Goal: Task Accomplishment & Management: Complete application form

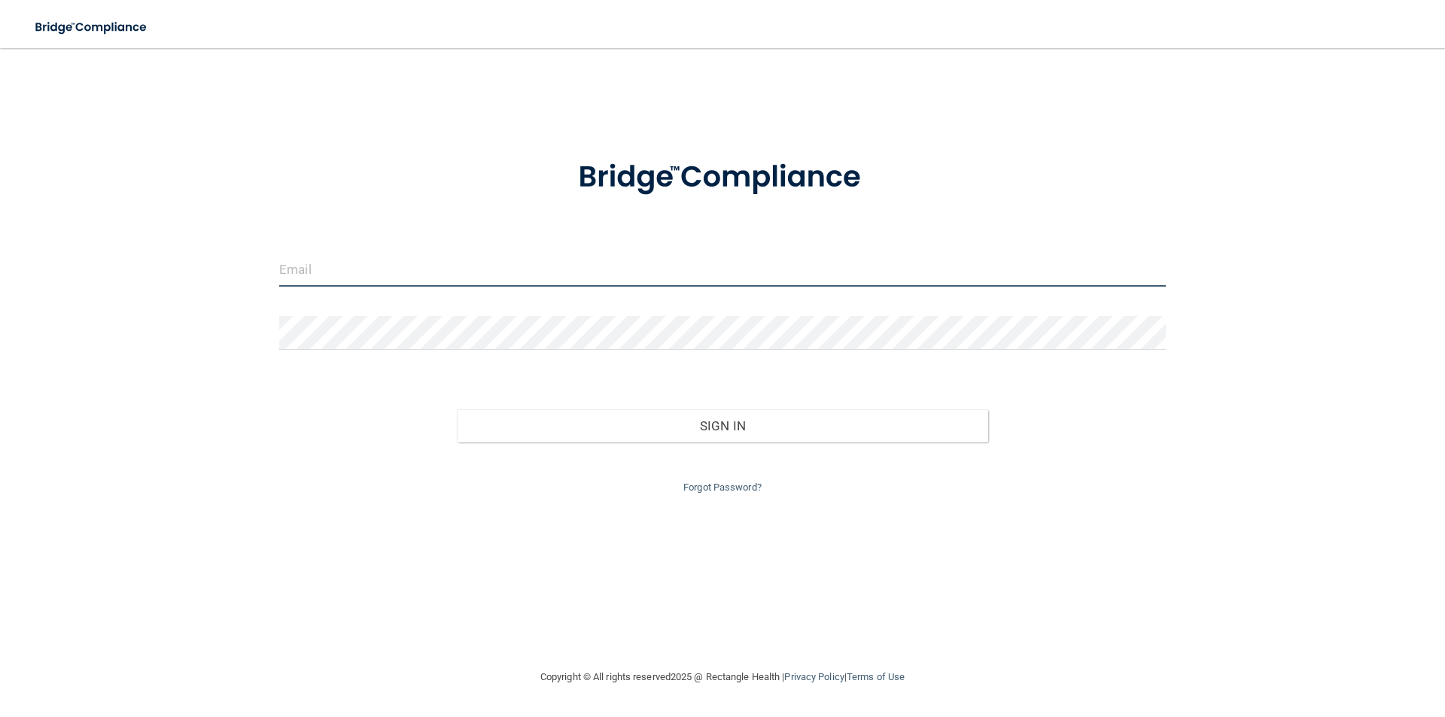
click at [411, 266] on input "email" at bounding box center [722, 270] width 887 height 34
type input "[EMAIL_ADDRESS][DOMAIN_NAME]"
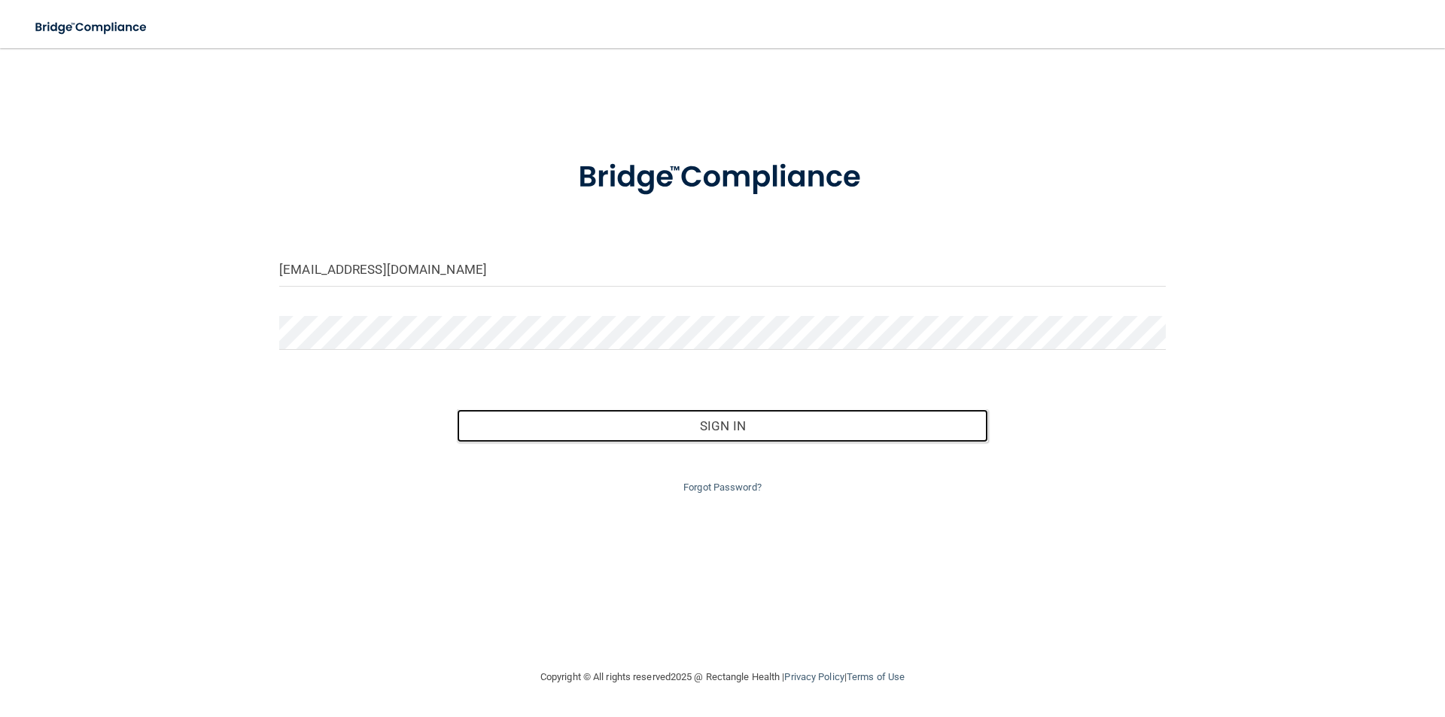
click at [457, 410] on button "Sign In" at bounding box center [723, 426] width 532 height 33
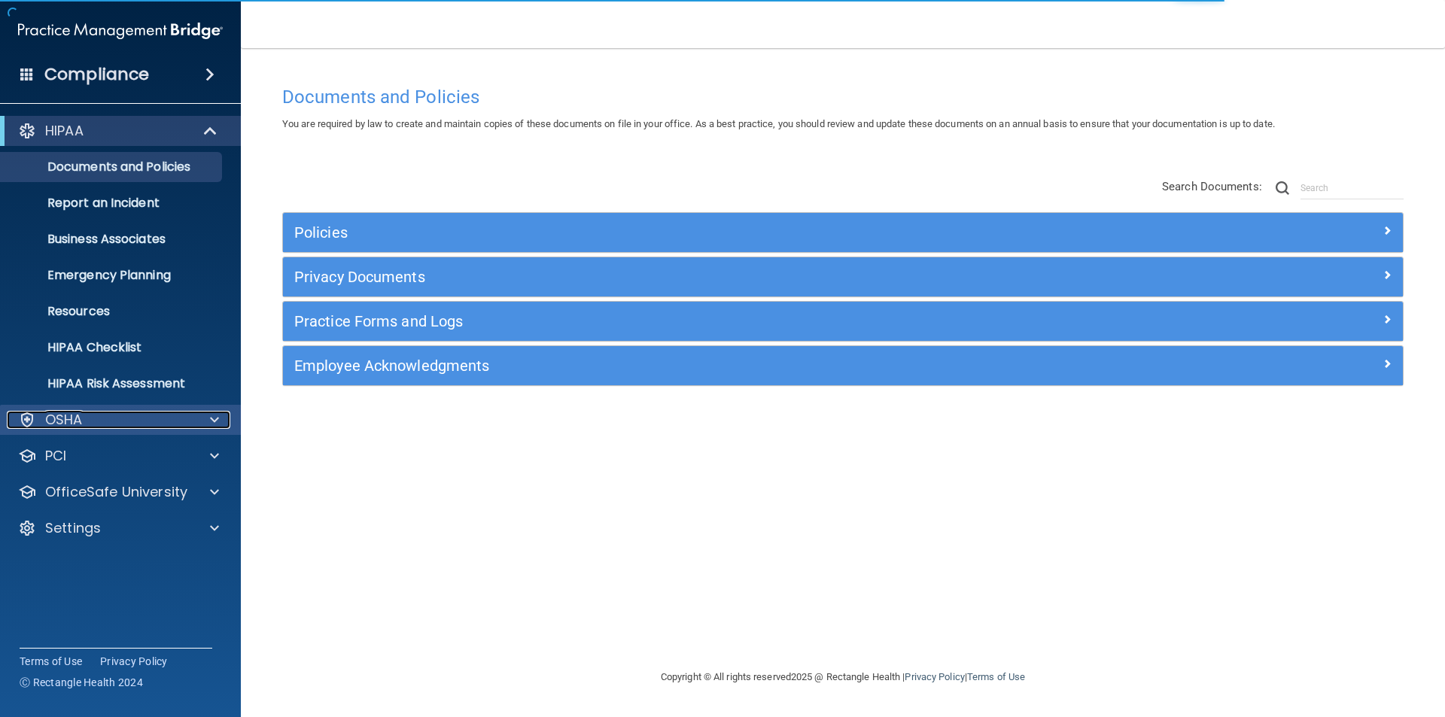
click at [211, 413] on span at bounding box center [214, 420] width 9 height 18
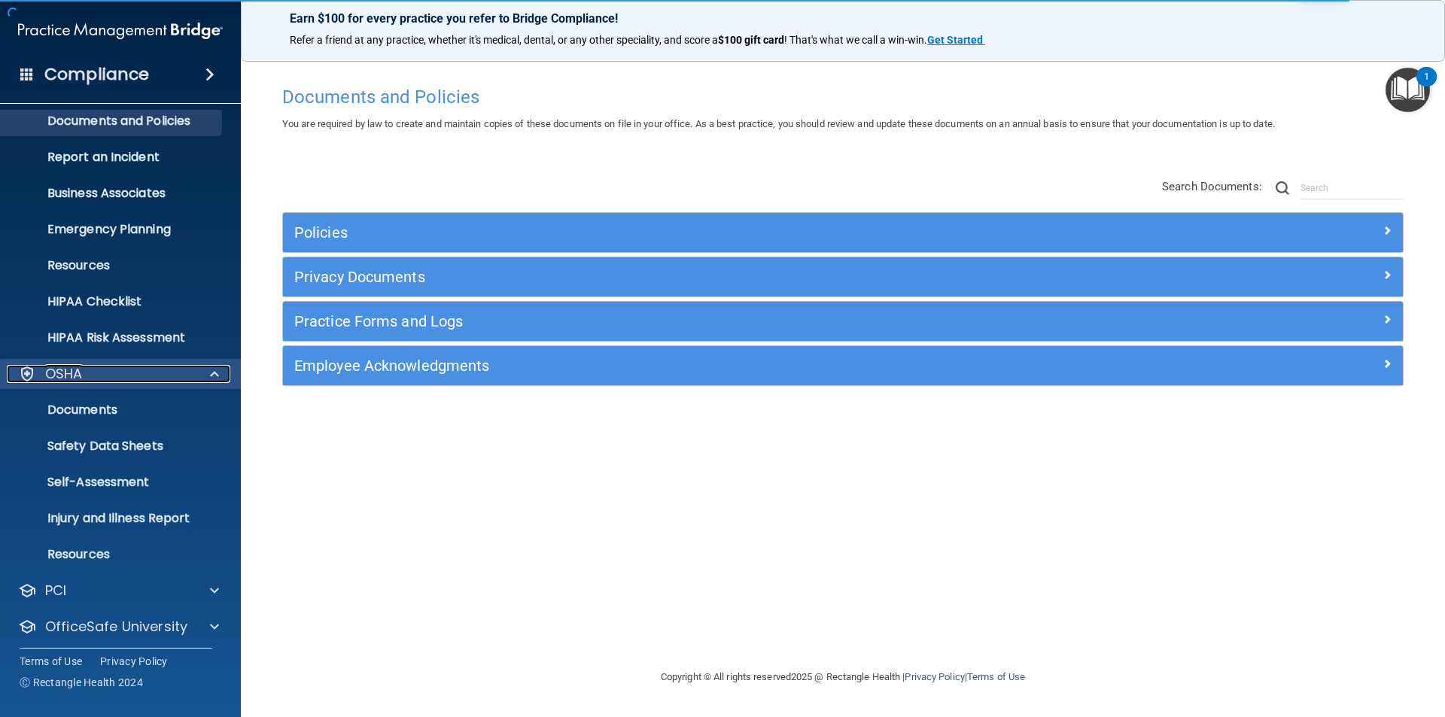
scroll to position [88, 0]
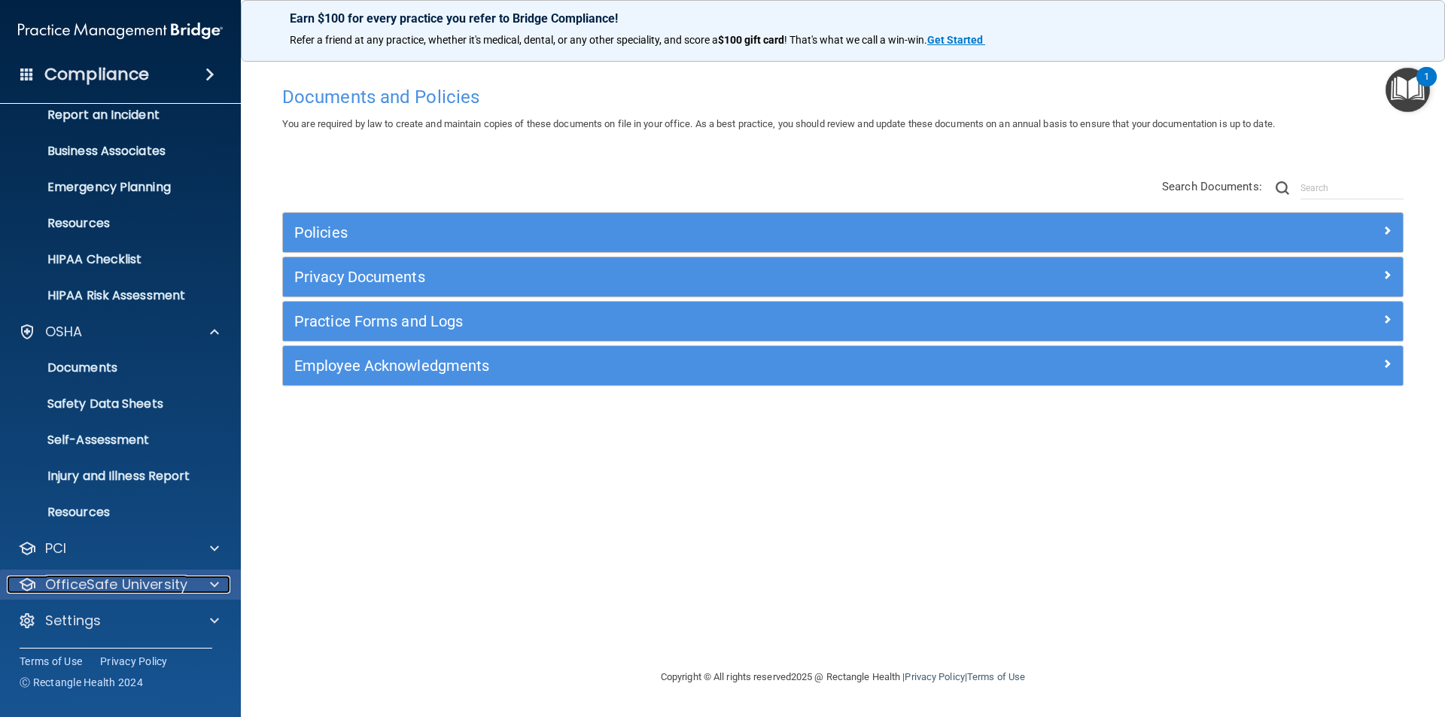
click at [199, 585] on div at bounding box center [212, 585] width 38 height 18
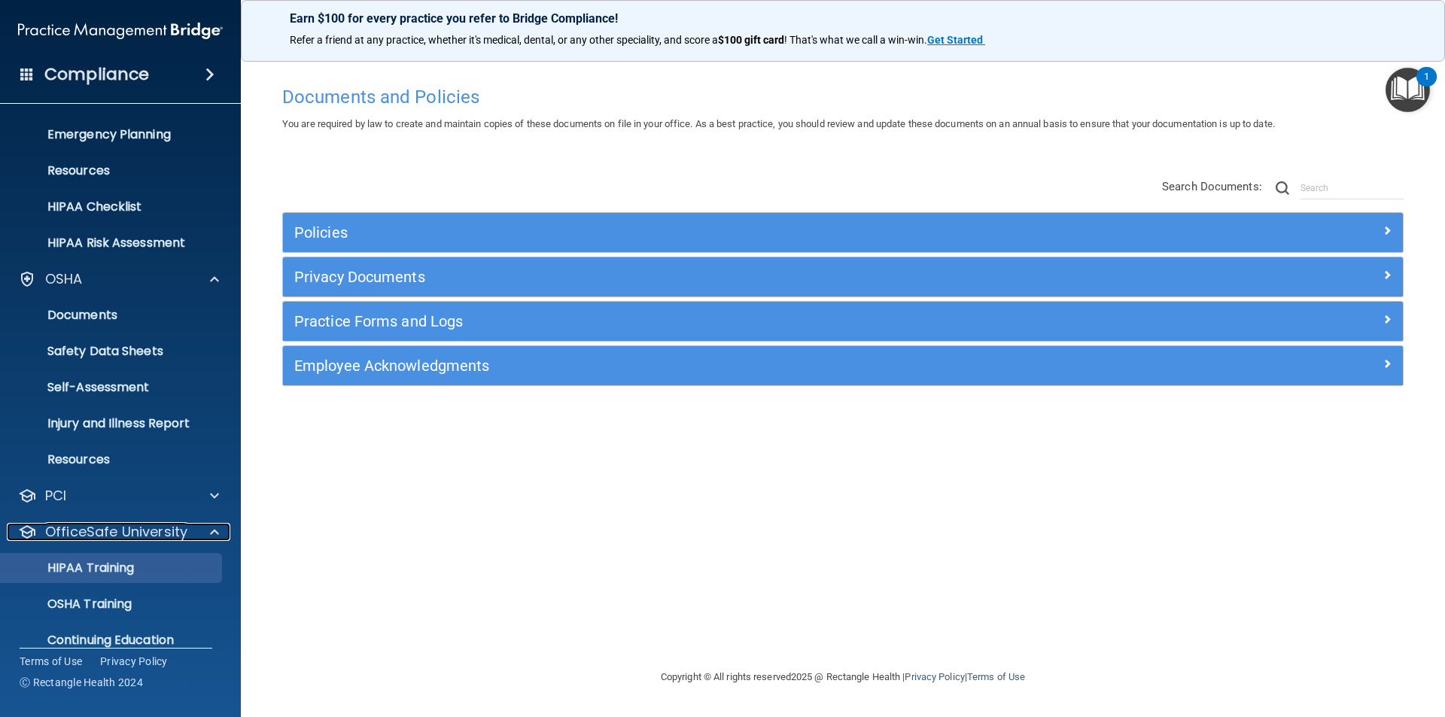
scroll to position [196, 0]
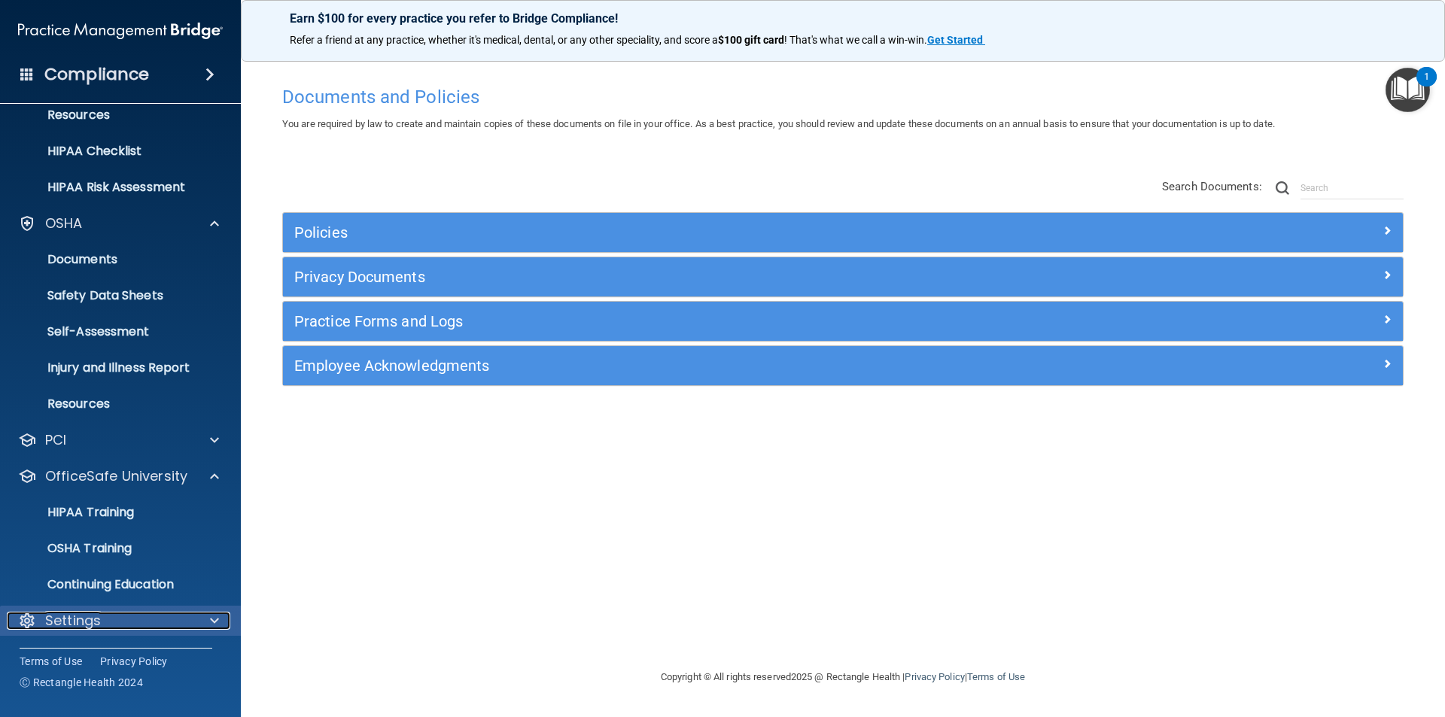
click at [132, 623] on div "Settings" at bounding box center [100, 621] width 187 height 18
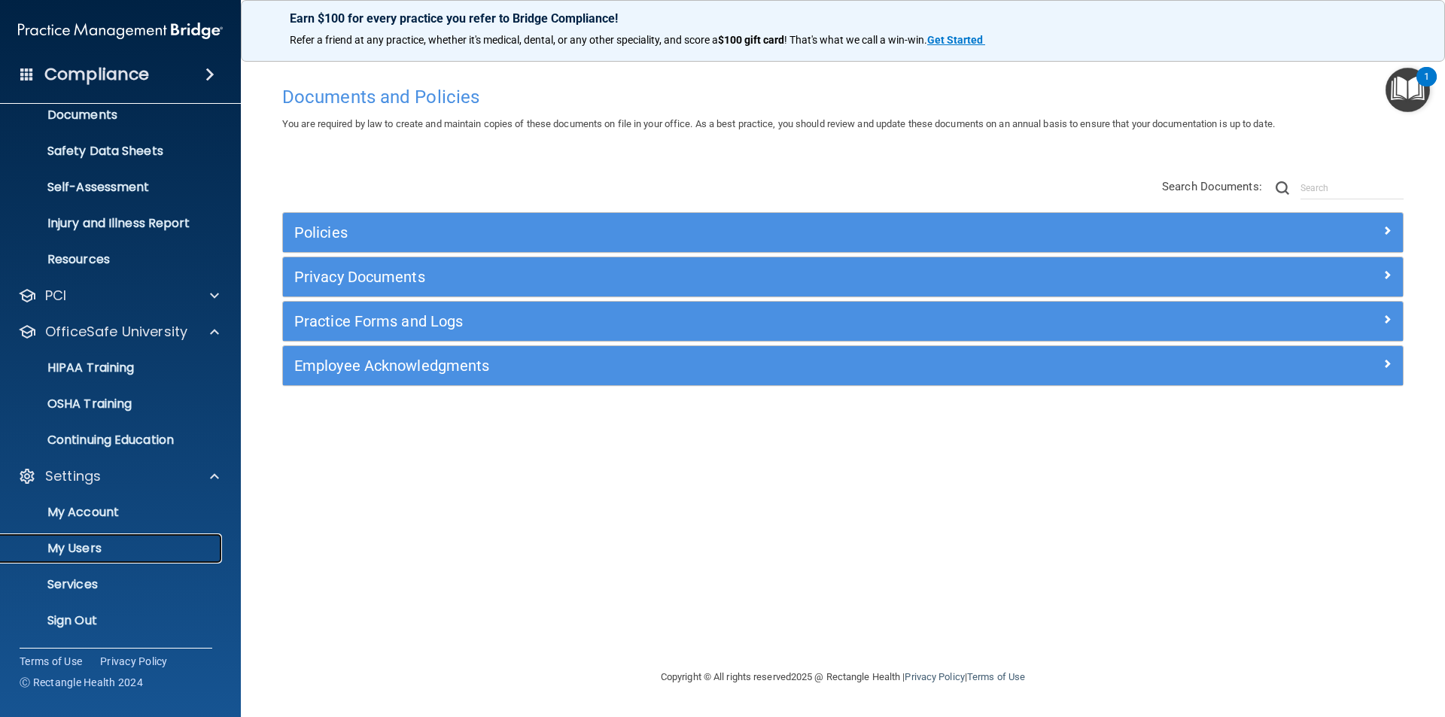
click at [91, 553] on p "My Users" at bounding box center [113, 548] width 206 height 15
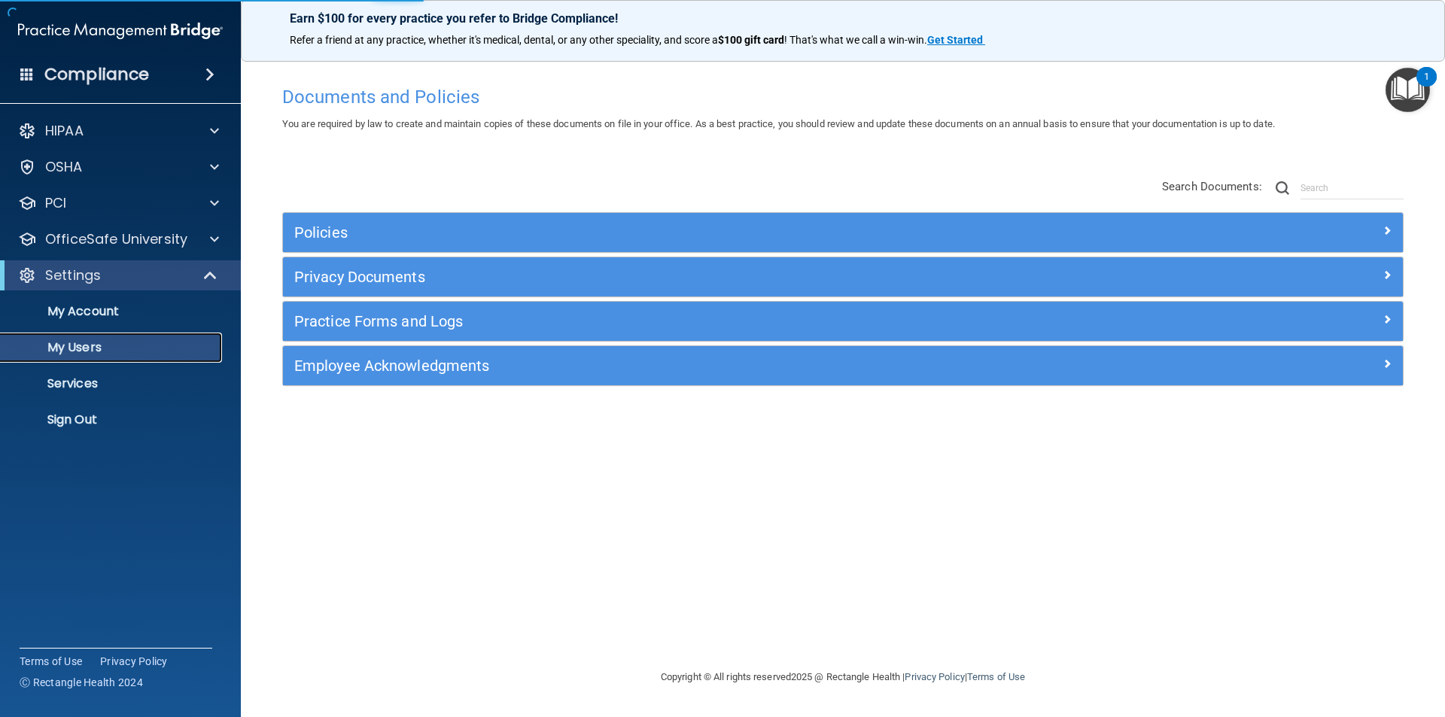
select select "20"
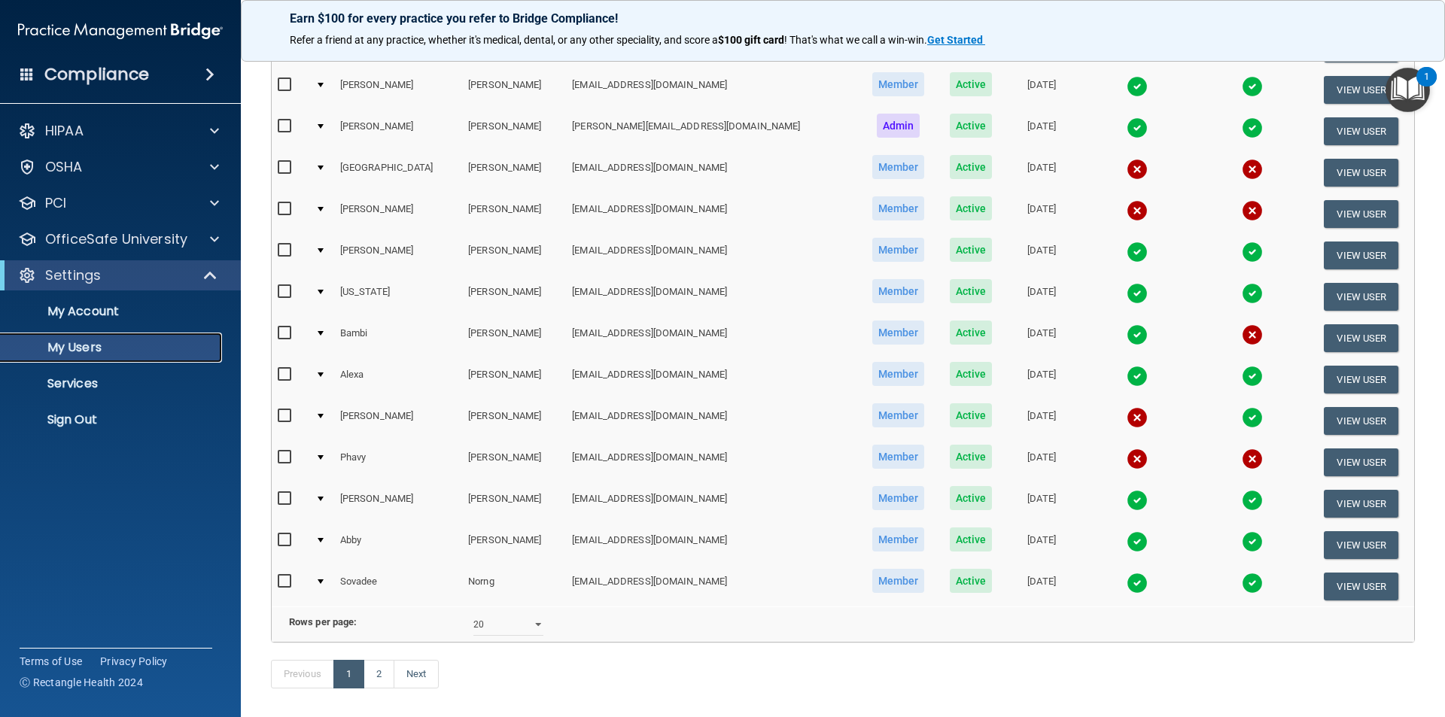
scroll to position [528, 0]
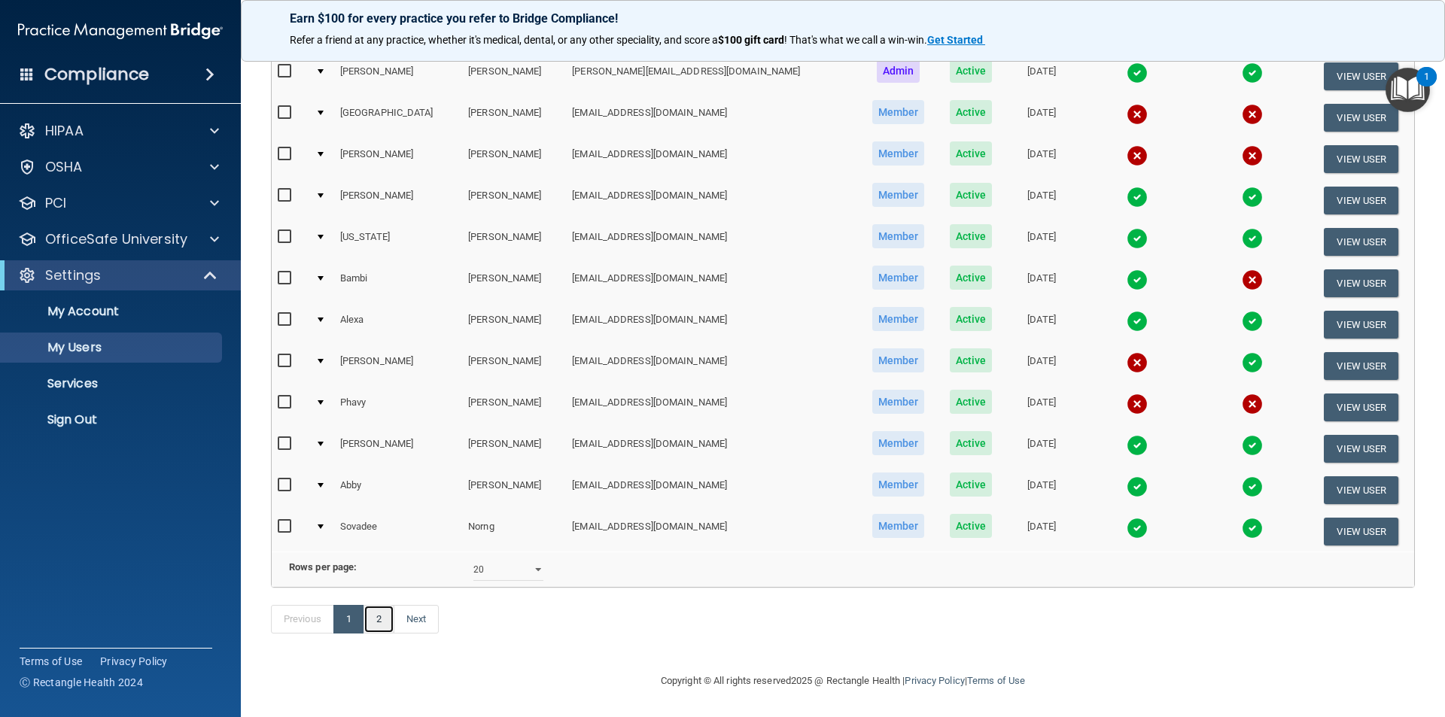
click at [385, 623] on link "2" at bounding box center [379, 619] width 31 height 29
select select "20"
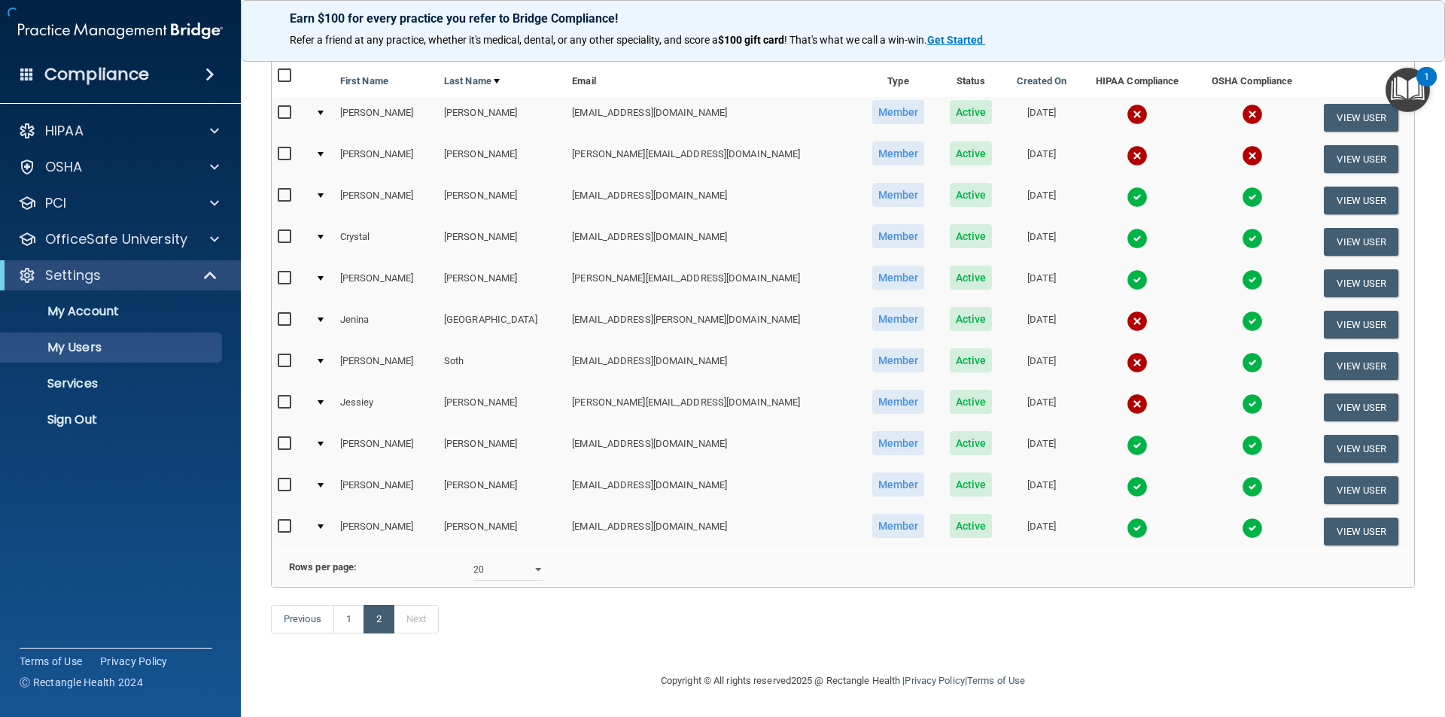
scroll to position [156, 0]
click at [285, 397] on input "checkbox" at bounding box center [286, 403] width 17 height 12
checkbox input "true"
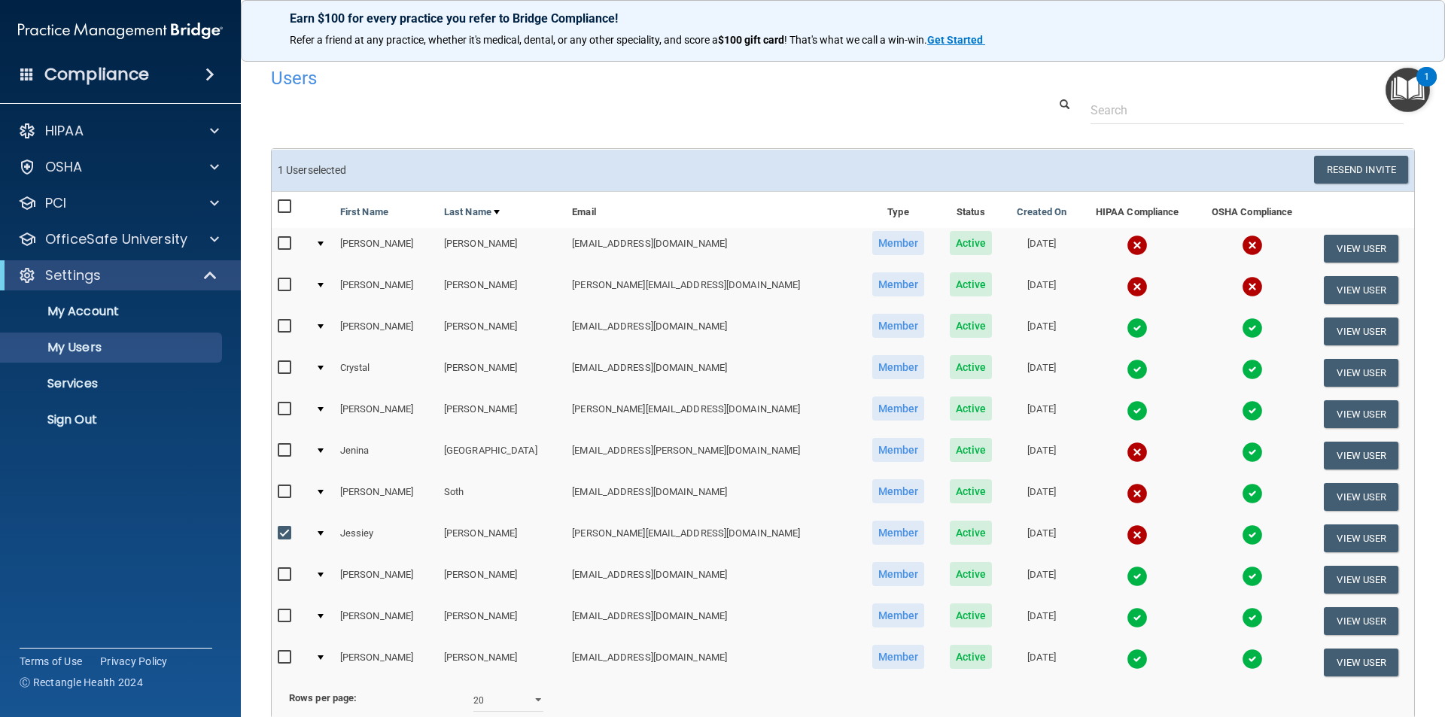
scroll to position [0, 0]
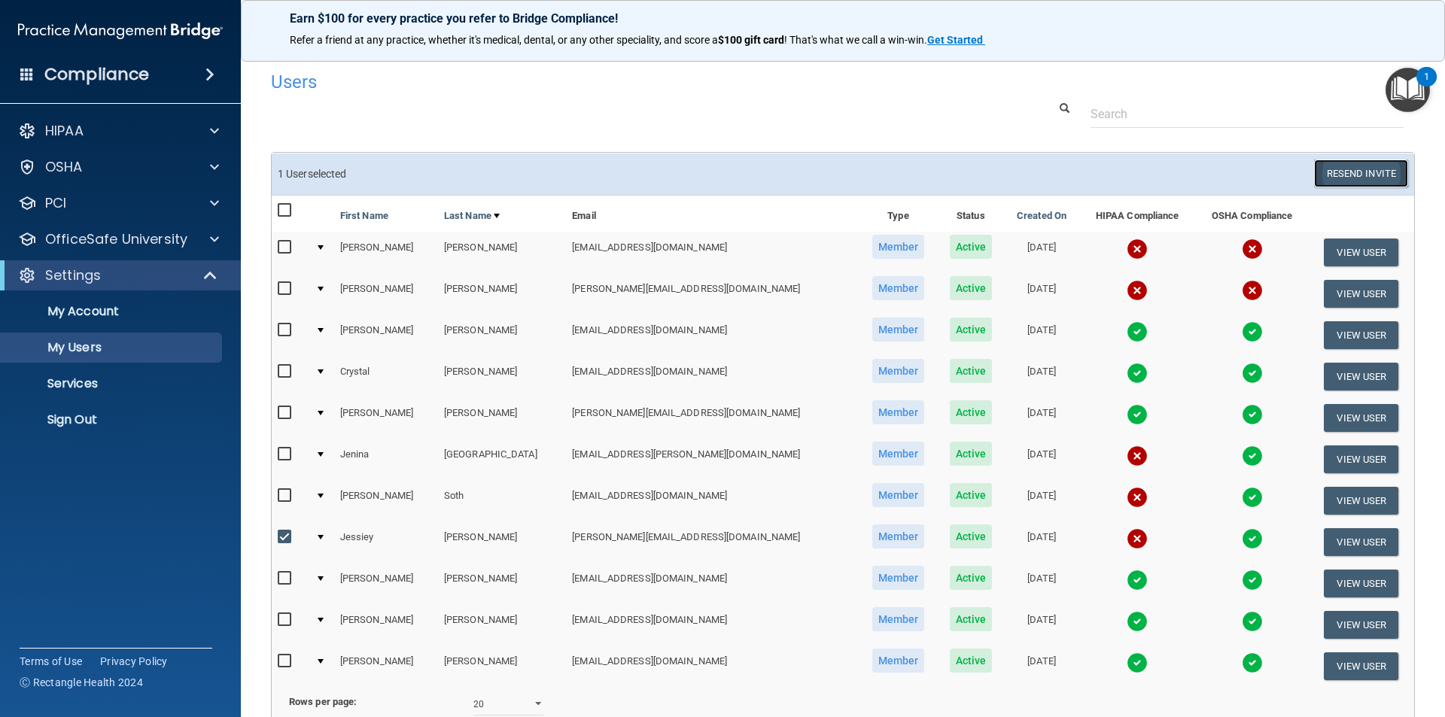
click at [1362, 178] on button "Resend Invite" at bounding box center [1361, 174] width 94 height 28
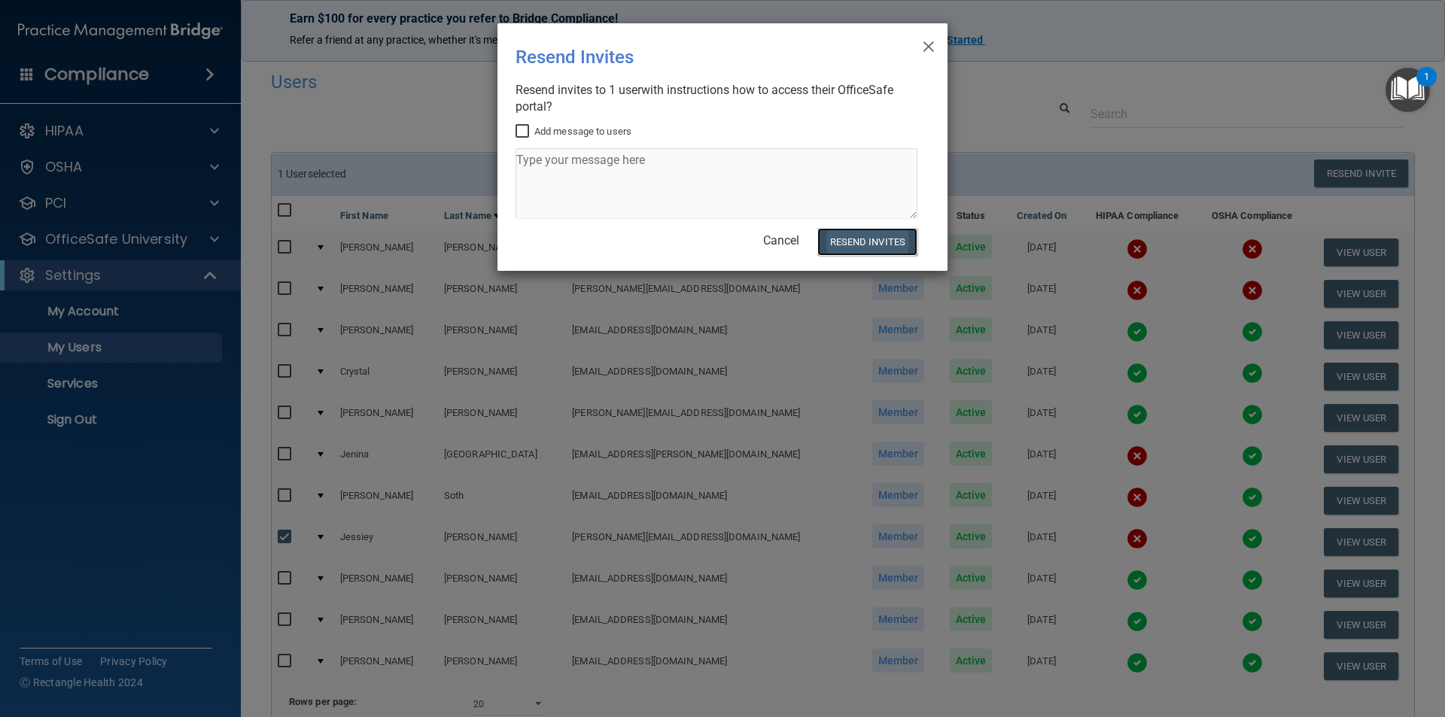
click at [878, 239] on button "Resend Invites" at bounding box center [868, 242] width 100 height 28
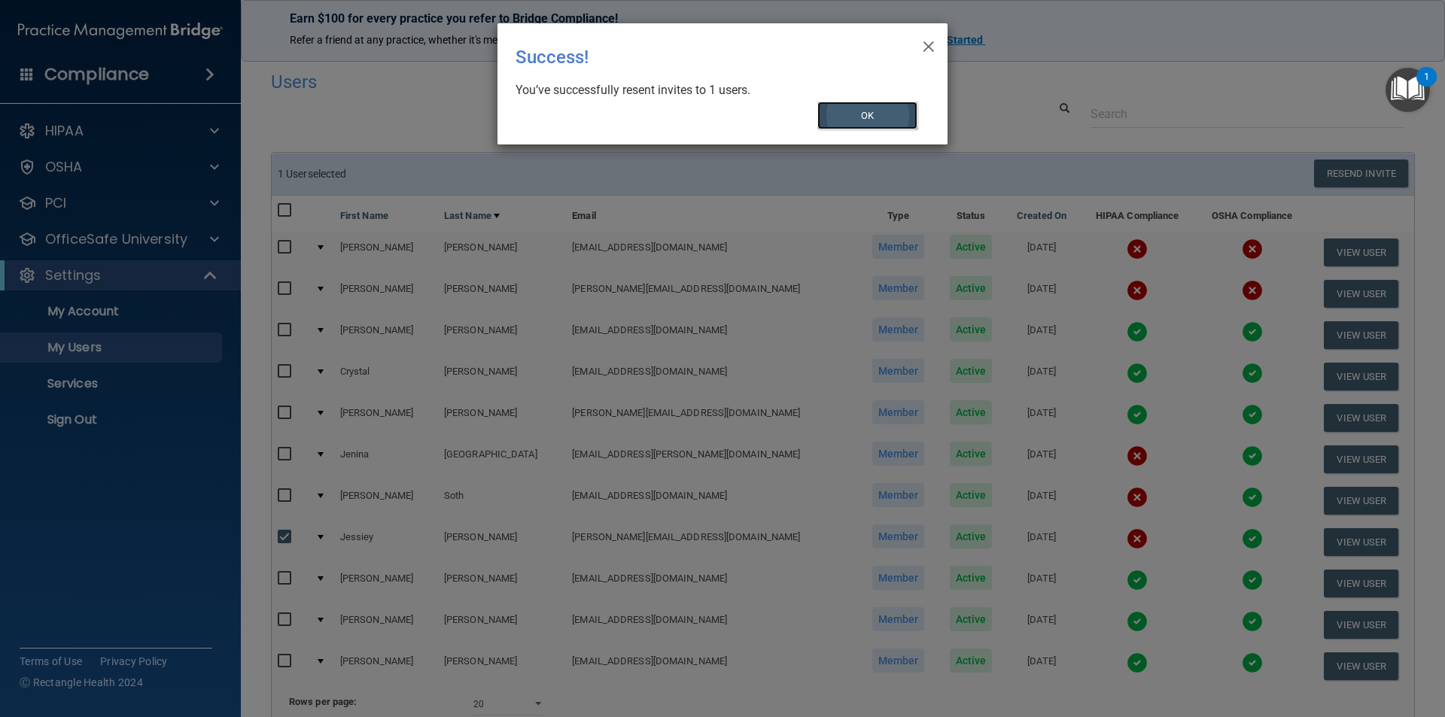
click at [871, 111] on button "OK" at bounding box center [868, 116] width 101 height 28
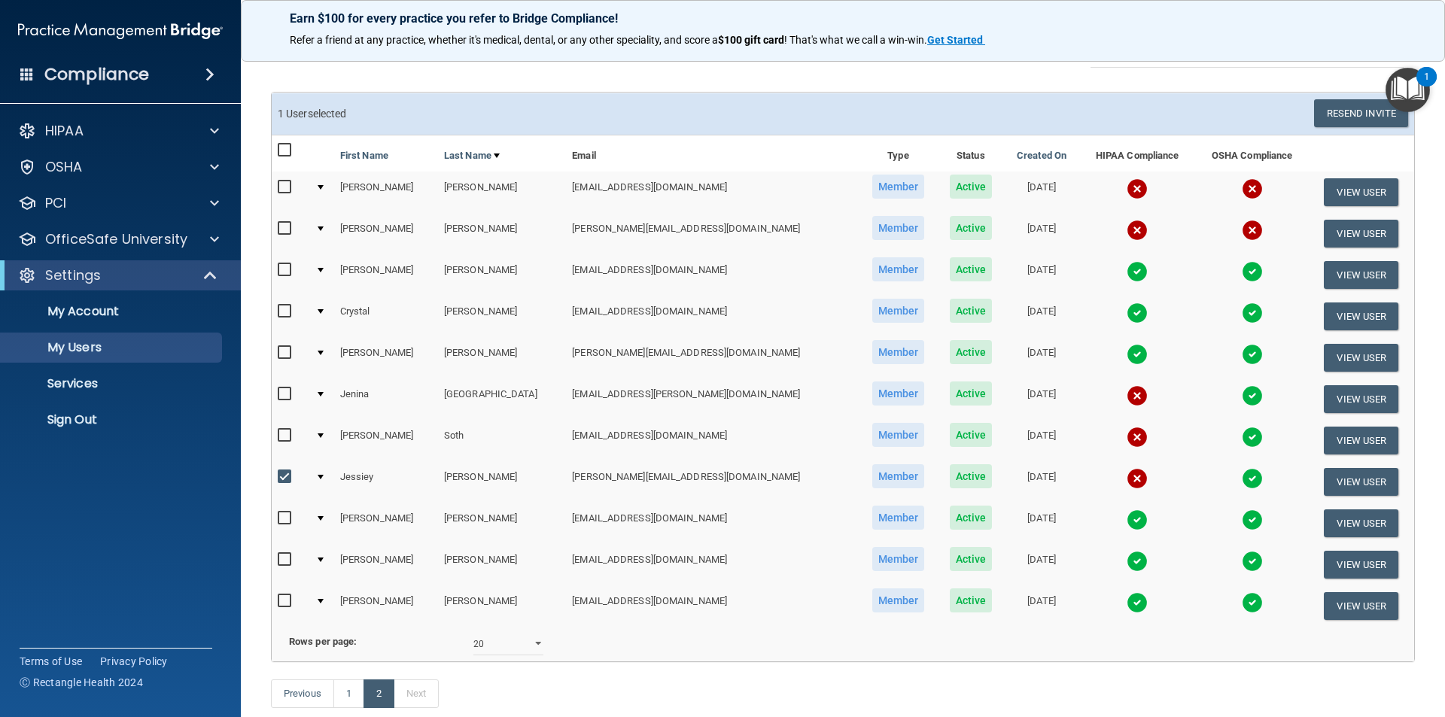
scroll to position [157, 0]
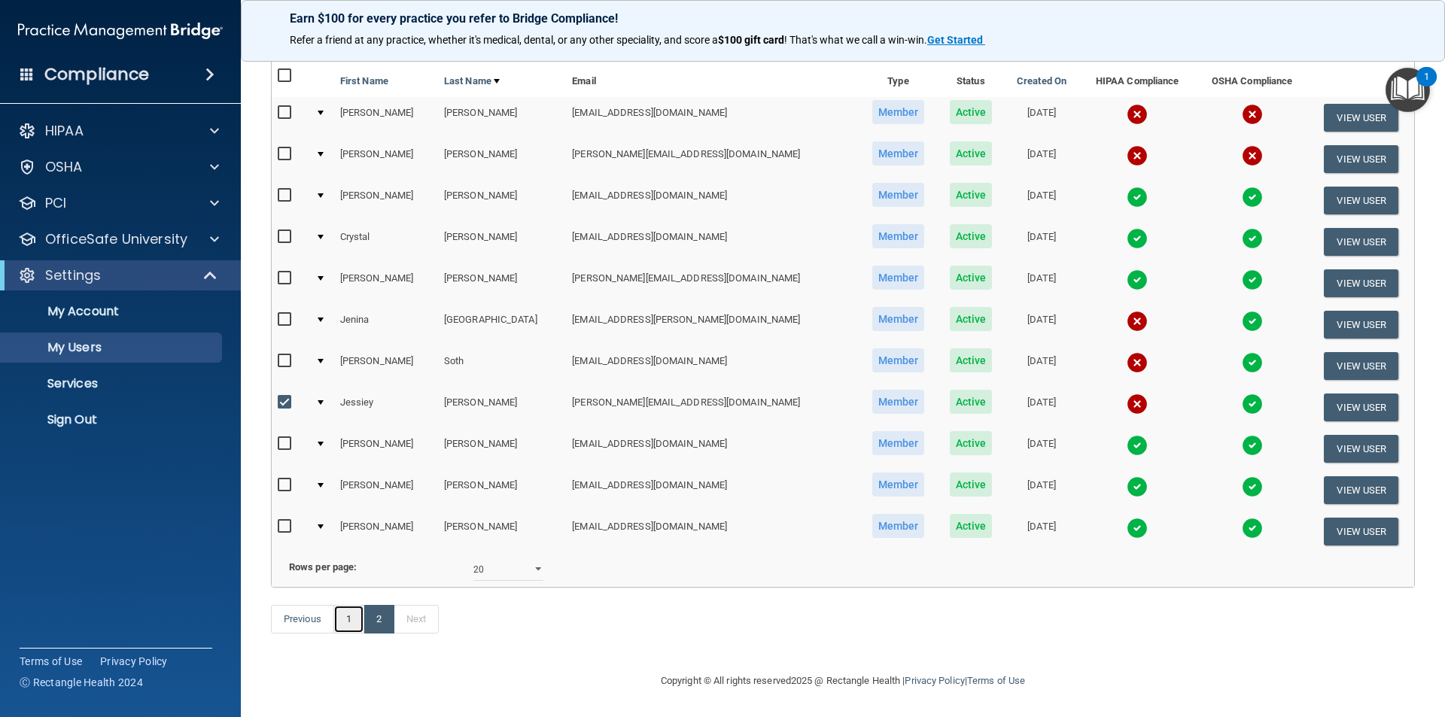
click at [355, 623] on link "1" at bounding box center [348, 619] width 31 height 29
select select "20"
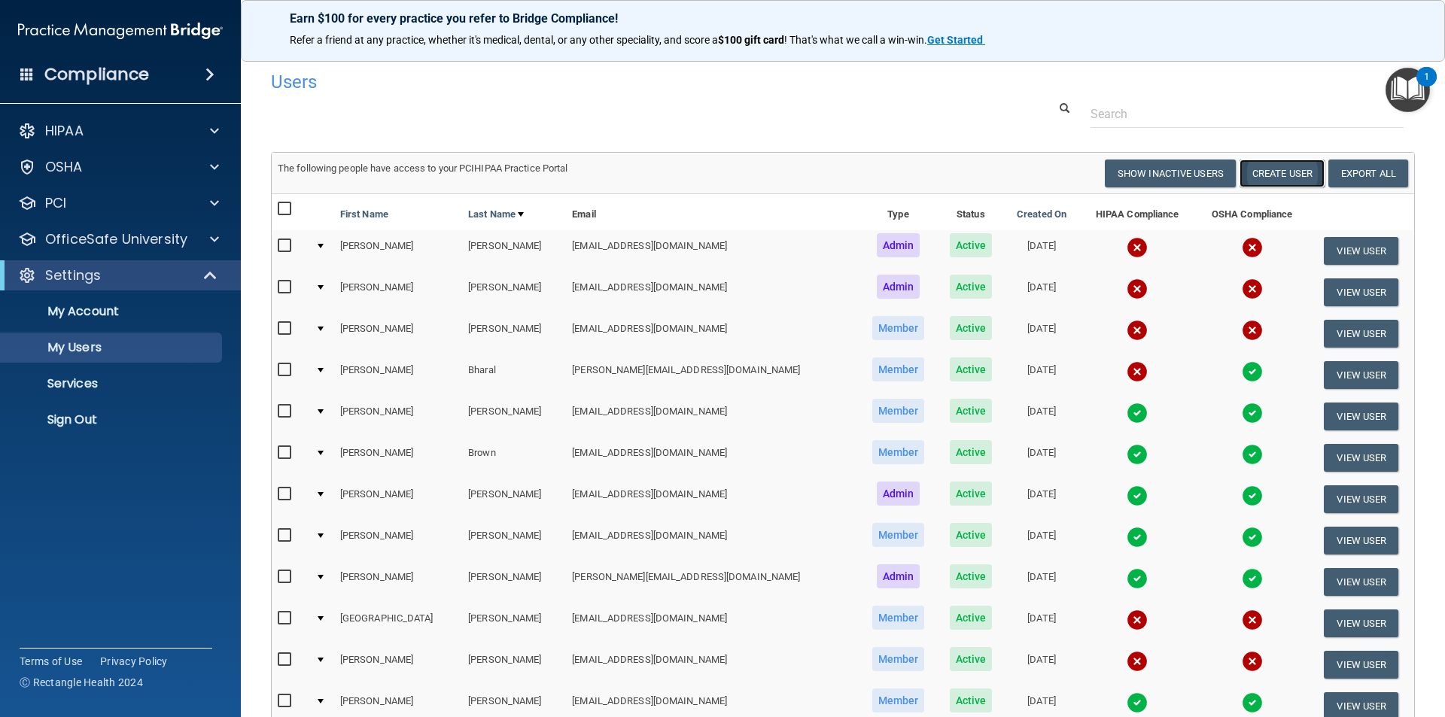
click at [1287, 178] on button "Create User" at bounding box center [1282, 174] width 85 height 28
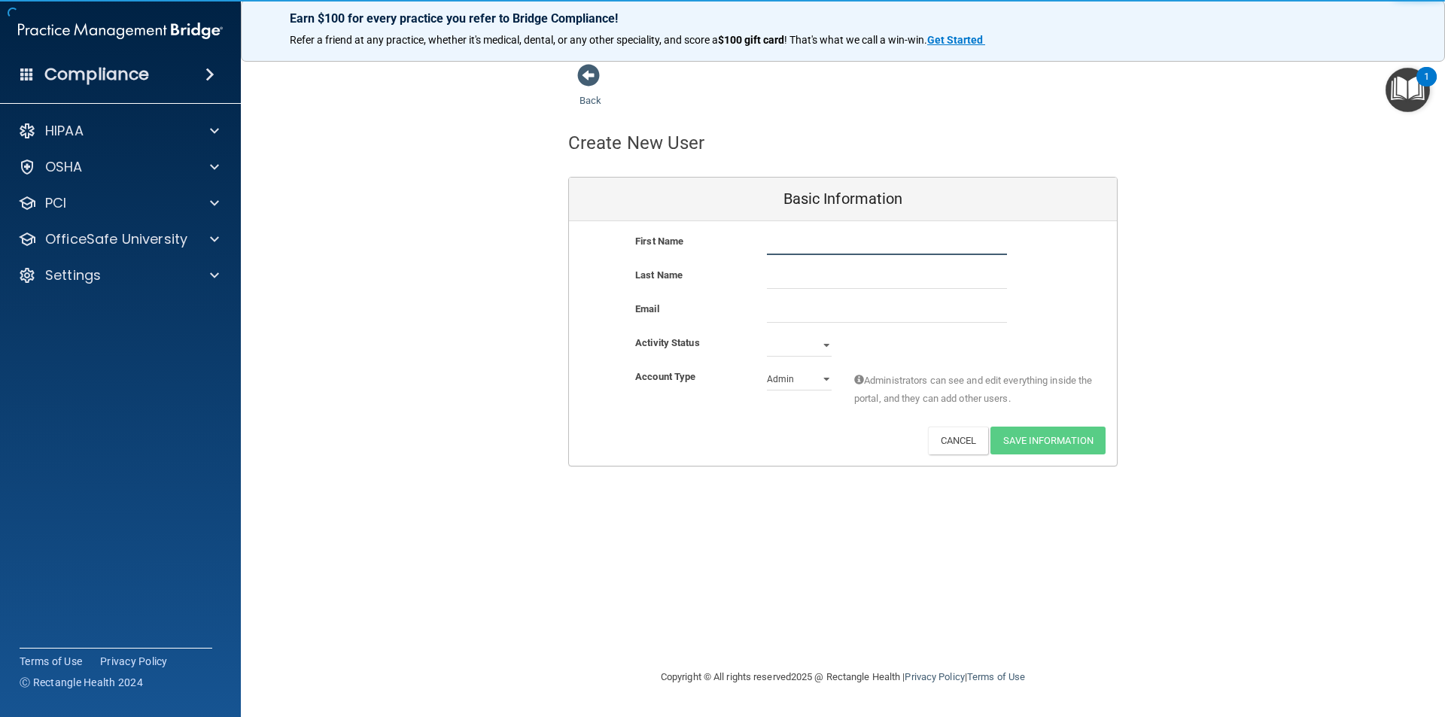
click at [793, 236] on input "text" at bounding box center [887, 244] width 240 height 23
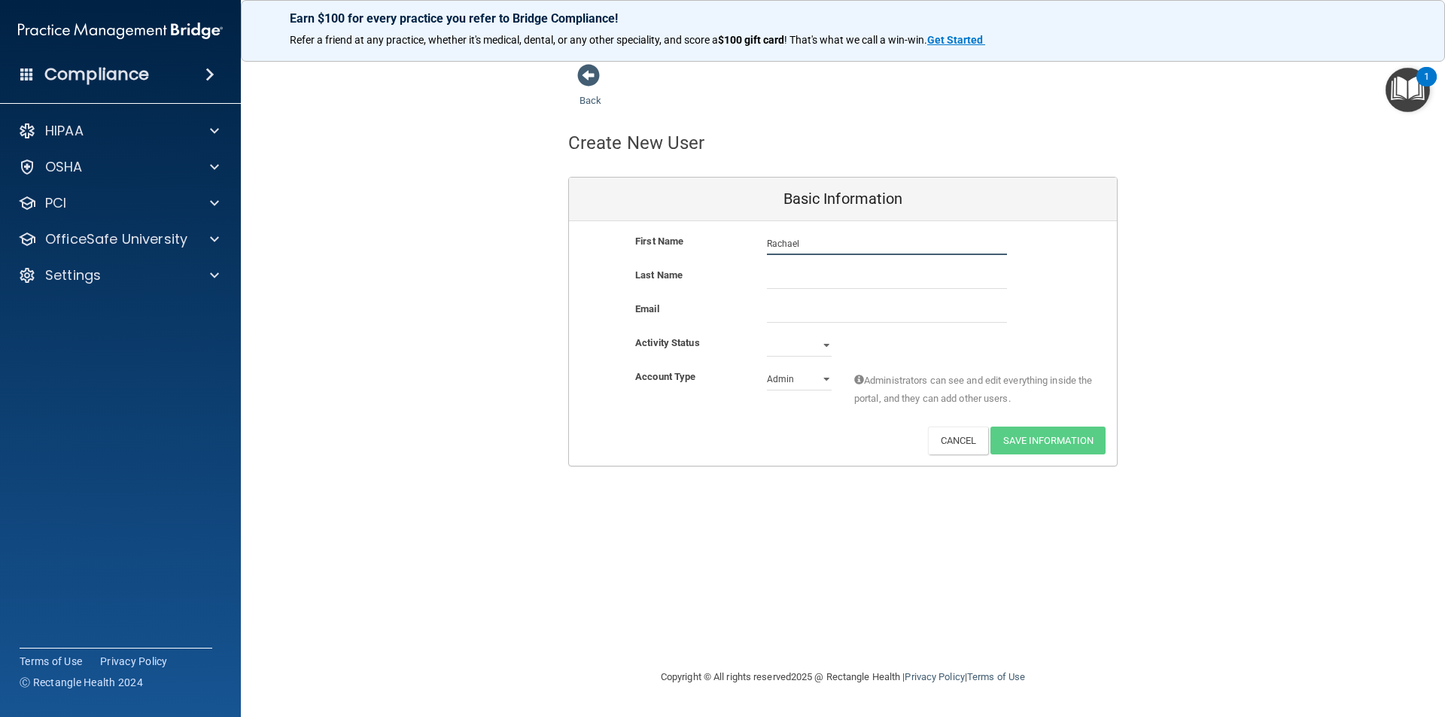
type input "Rachael"
type input "[PERSON_NAME]"
click at [819, 346] on select "Active Inactive" at bounding box center [799, 345] width 65 height 23
select select "active"
click at [767, 334] on select "Active Inactive" at bounding box center [799, 345] width 65 height 23
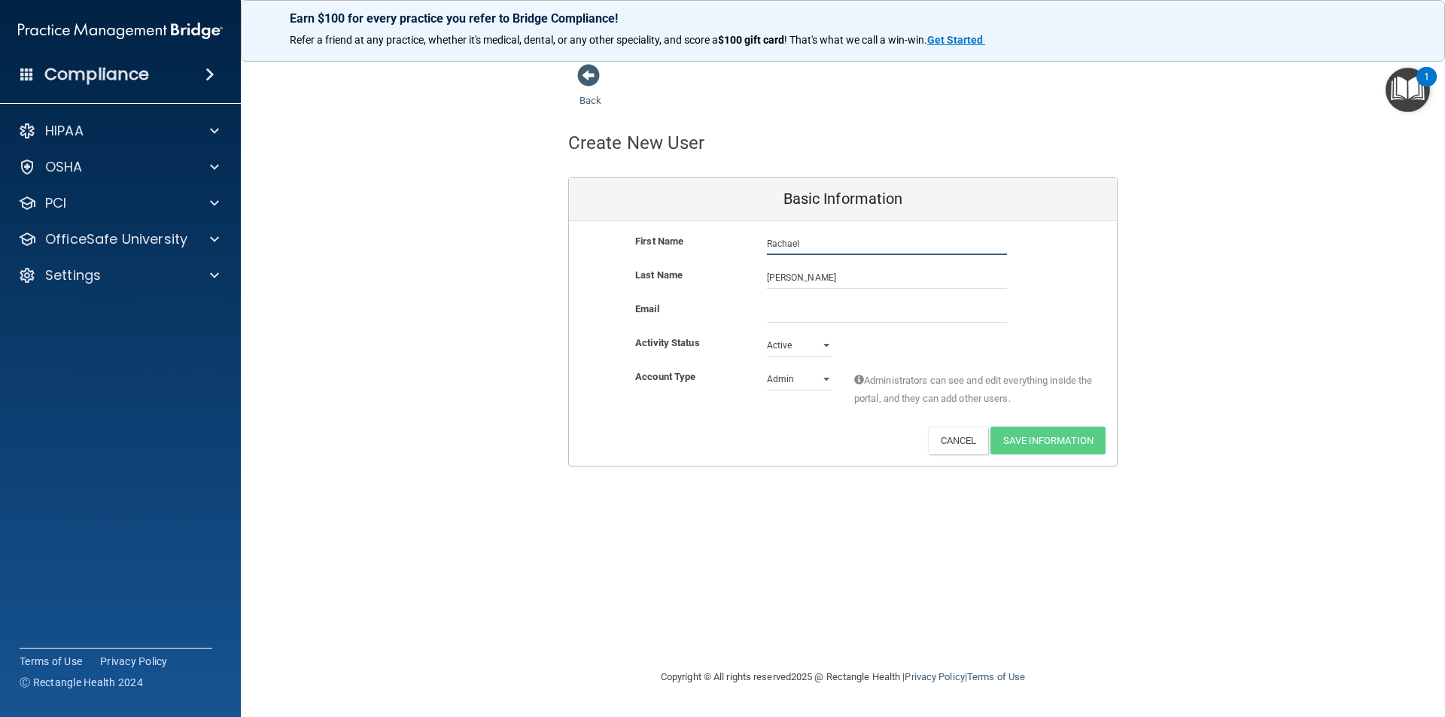
drag, startPoint x: 809, startPoint y: 250, endPoint x: 686, endPoint y: 248, distance: 123.5
click at [686, 248] on div "First Name [PERSON_NAME] [PERSON_NAME]" at bounding box center [843, 244] width 548 height 23
type input "[PERSON_NAME]"
type input "Anama"
type input "[EMAIL_ADDRESS][DOMAIN_NAME]"
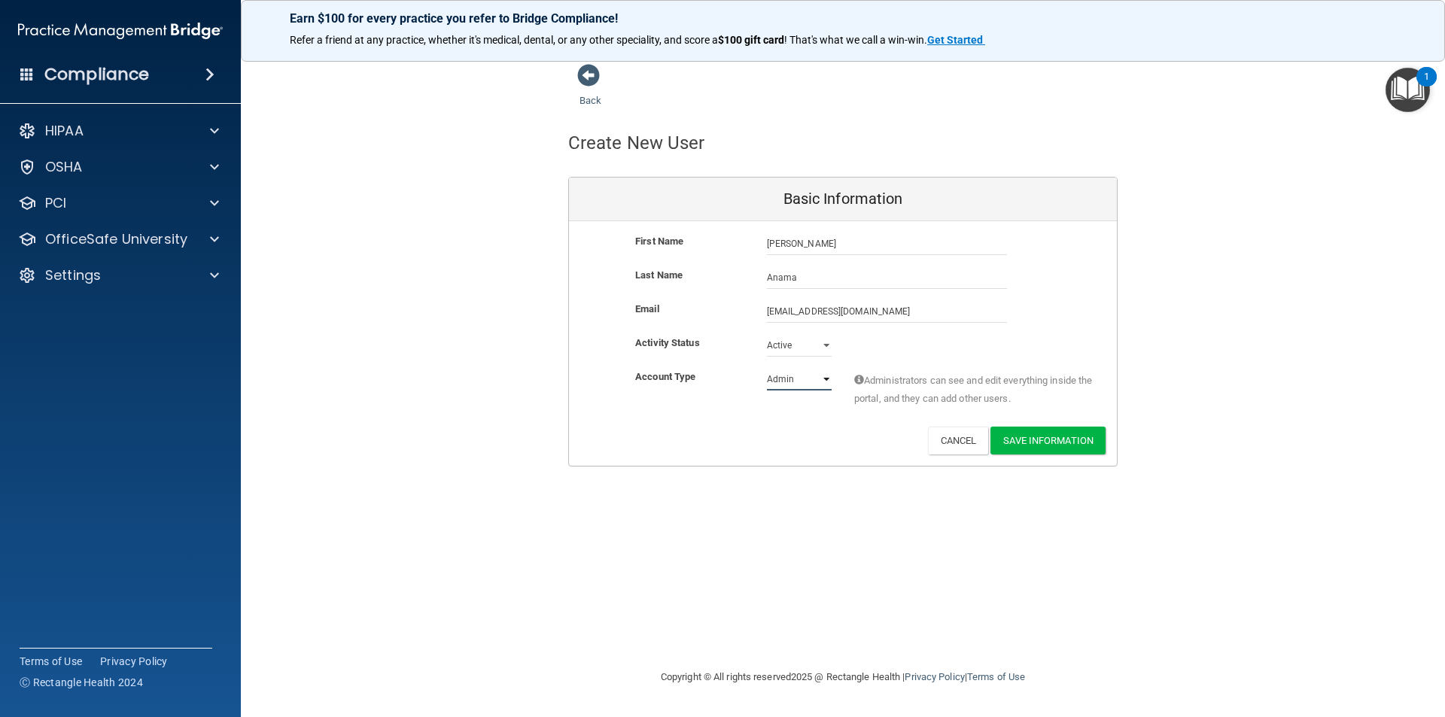
click at [818, 376] on select "Admin Member" at bounding box center [799, 379] width 65 height 23
select select "practice_member"
click at [767, 368] on select "Admin Member" at bounding box center [799, 379] width 65 height 23
click at [1042, 437] on button "Save Information" at bounding box center [1048, 441] width 115 height 28
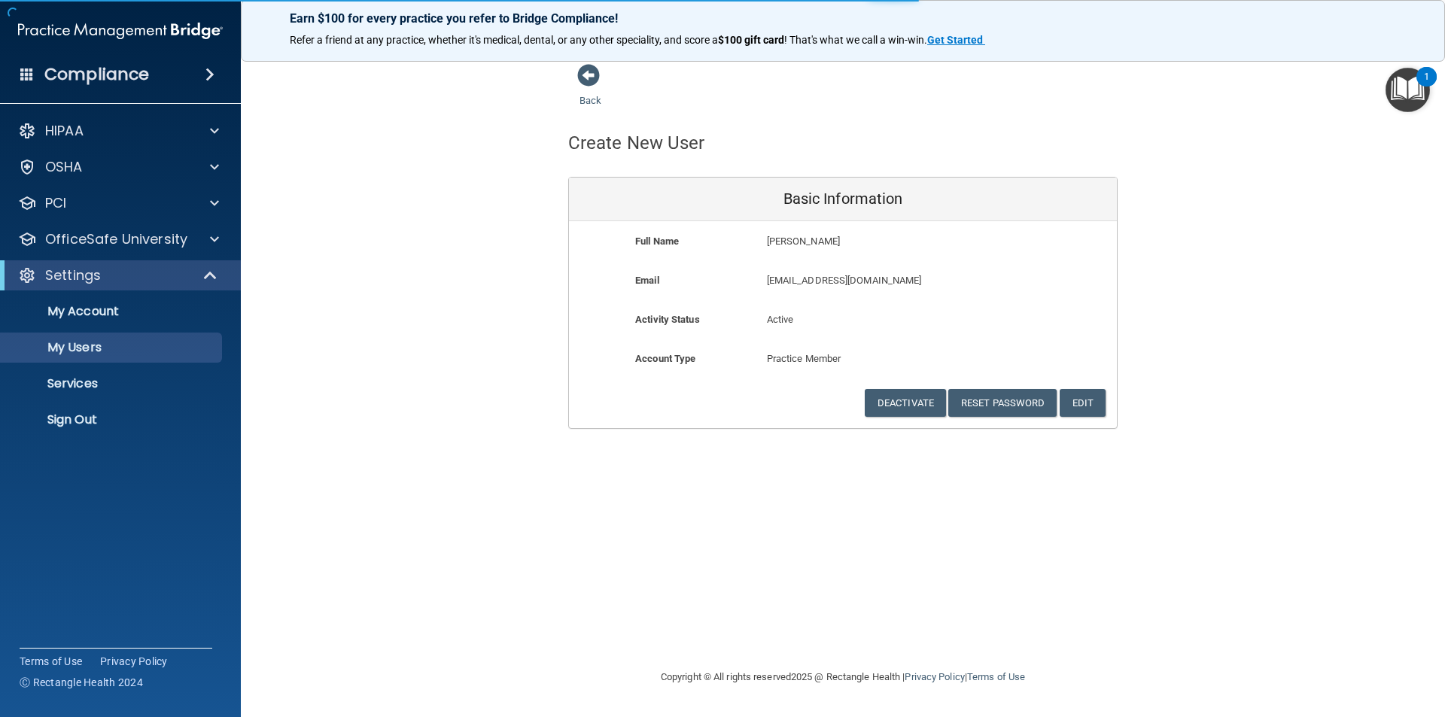
select select "20"
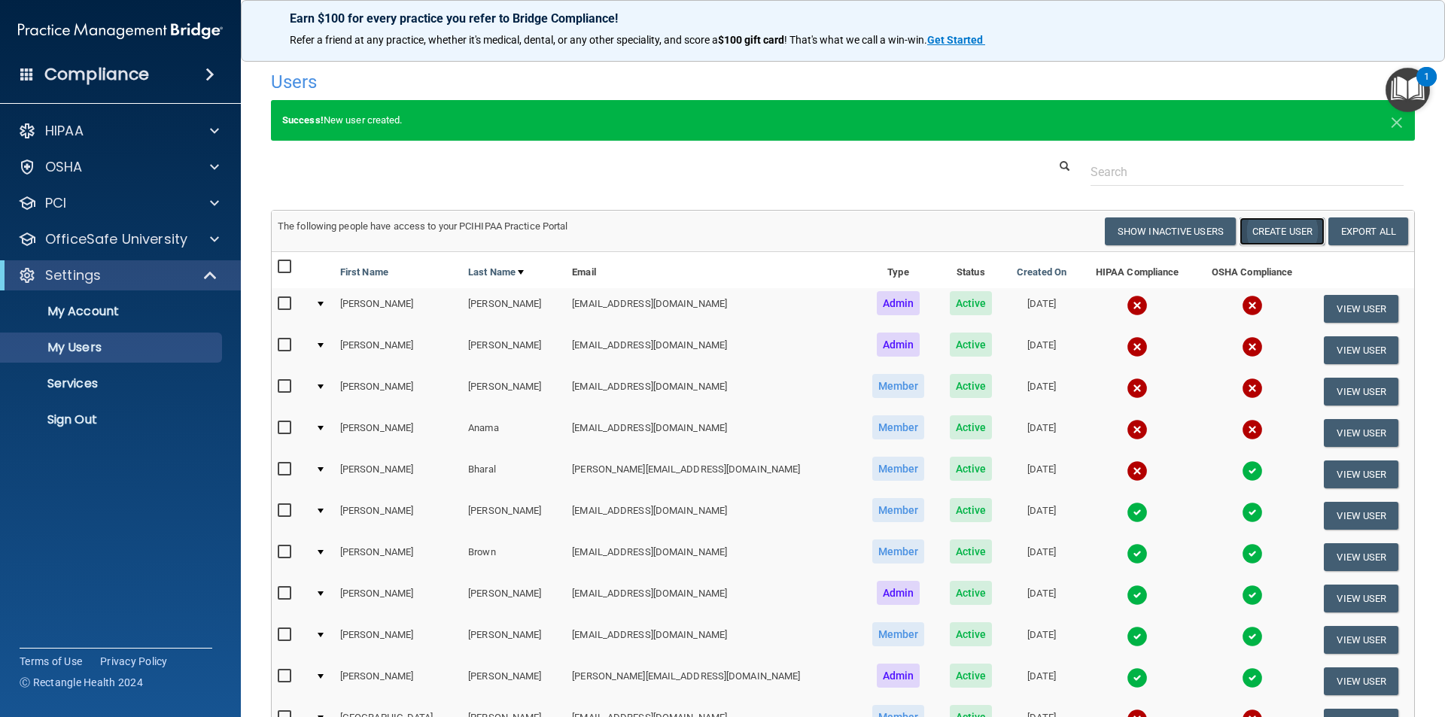
click at [1285, 233] on button "Create User" at bounding box center [1282, 232] width 85 height 28
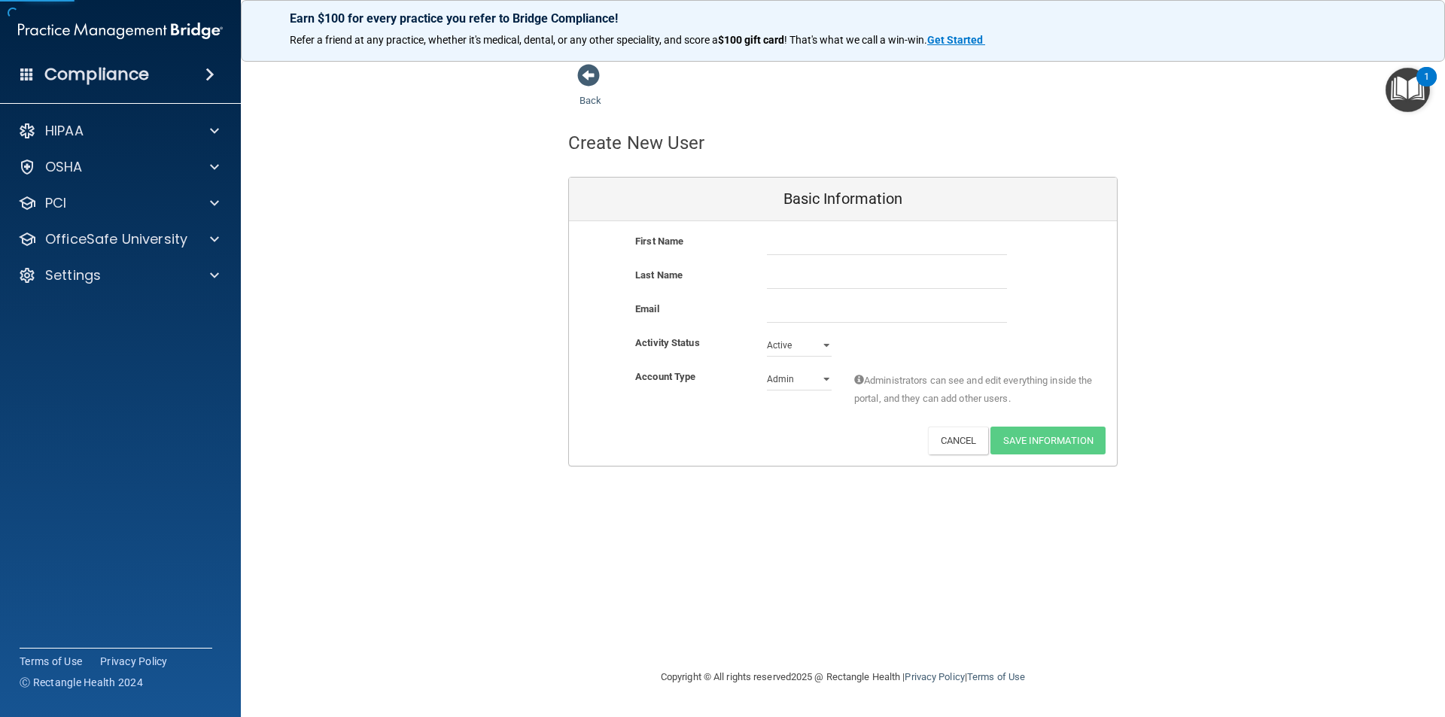
click at [847, 232] on div "First Name Last Name Email Activity Status Active Active Inactive Account Type …" at bounding box center [843, 343] width 548 height 245
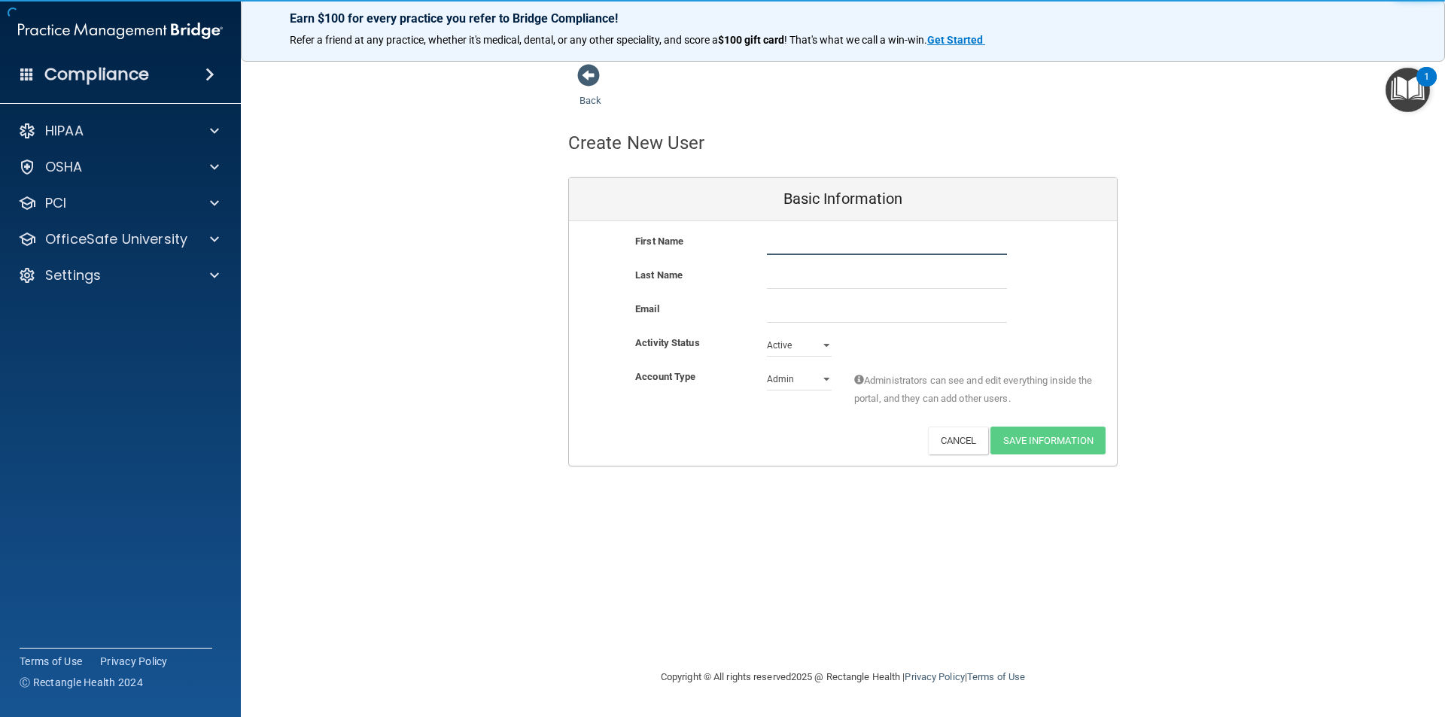
click at [842, 241] on input "text" at bounding box center [887, 244] width 240 height 23
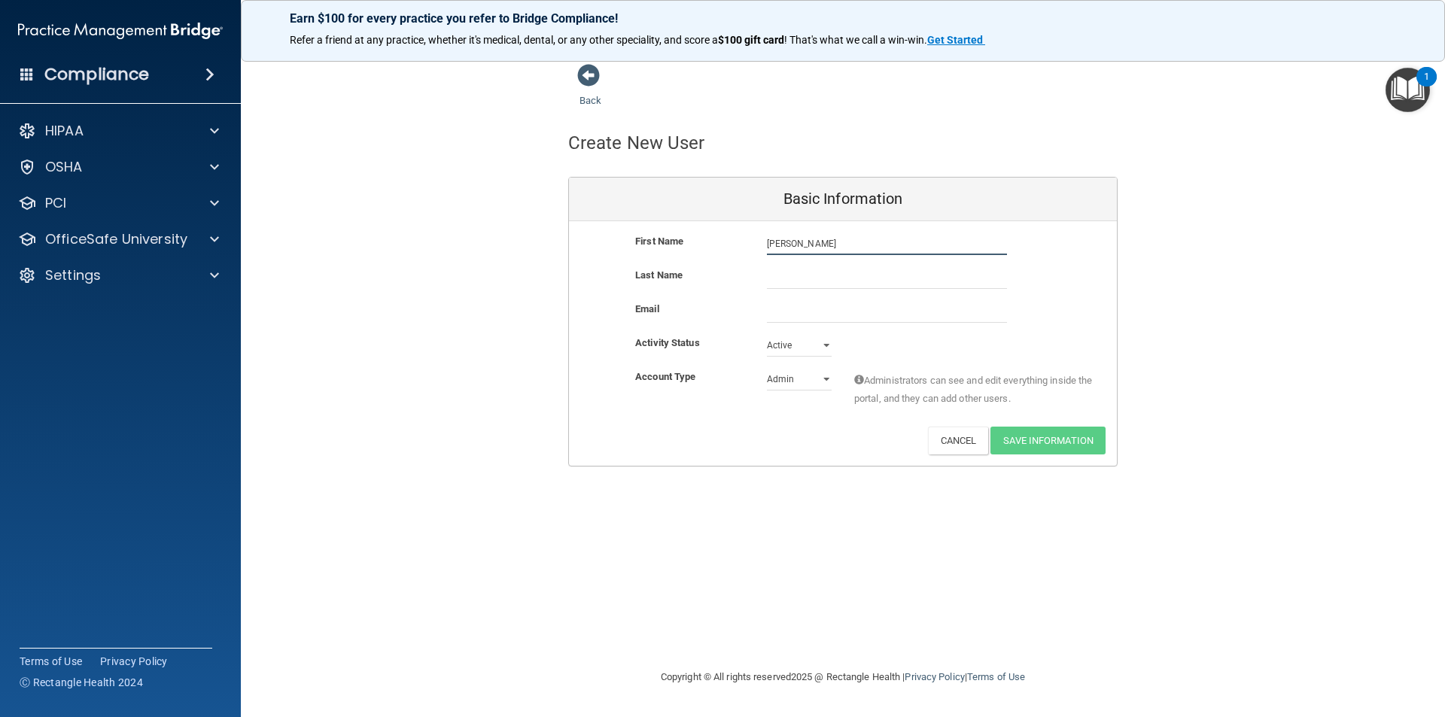
type input "[PERSON_NAME]"
type input "[PERSON_NAME][DOMAIN_NAME][EMAIL_ADDRESS][PERSON_NAME][DOMAIN_NAME]"
click at [823, 379] on select "Admin Member" at bounding box center [799, 379] width 65 height 23
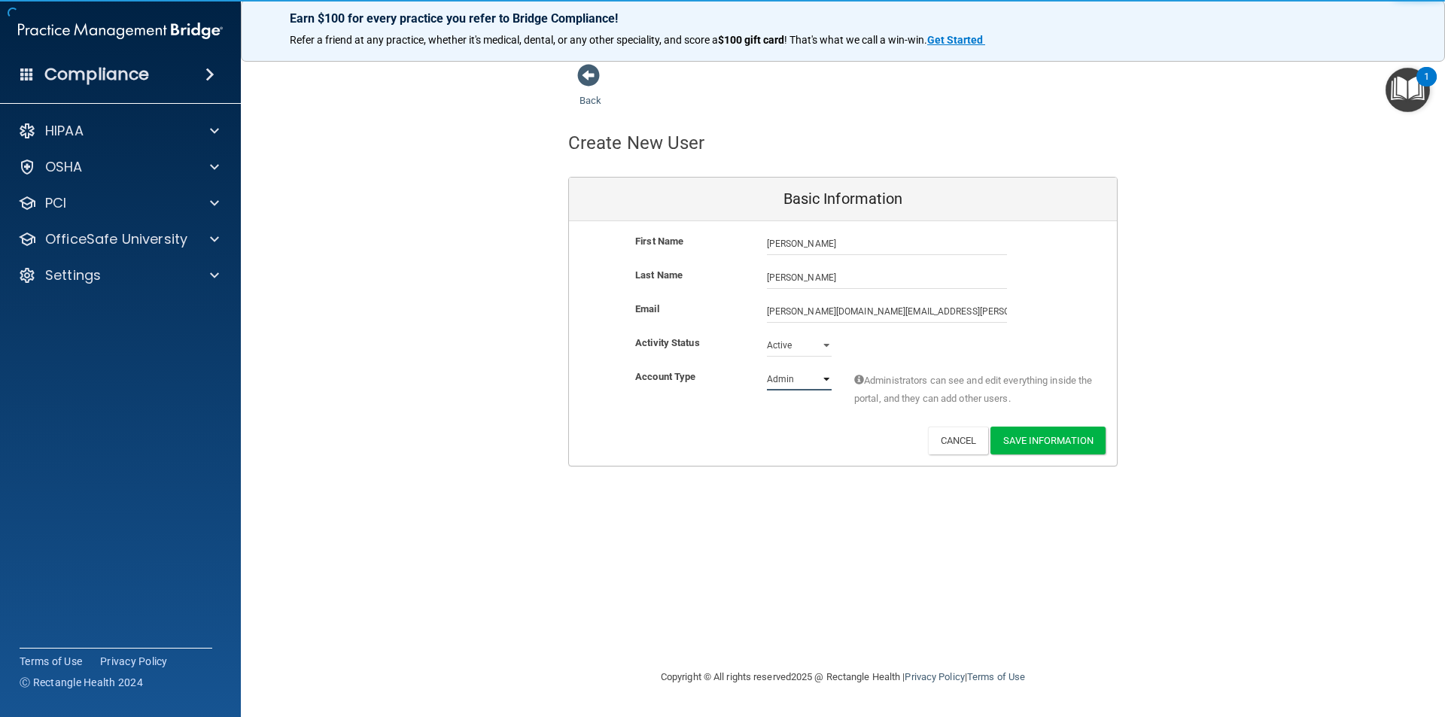
select select "practice_member"
click at [767, 368] on select "Admin Member" at bounding box center [799, 379] width 65 height 23
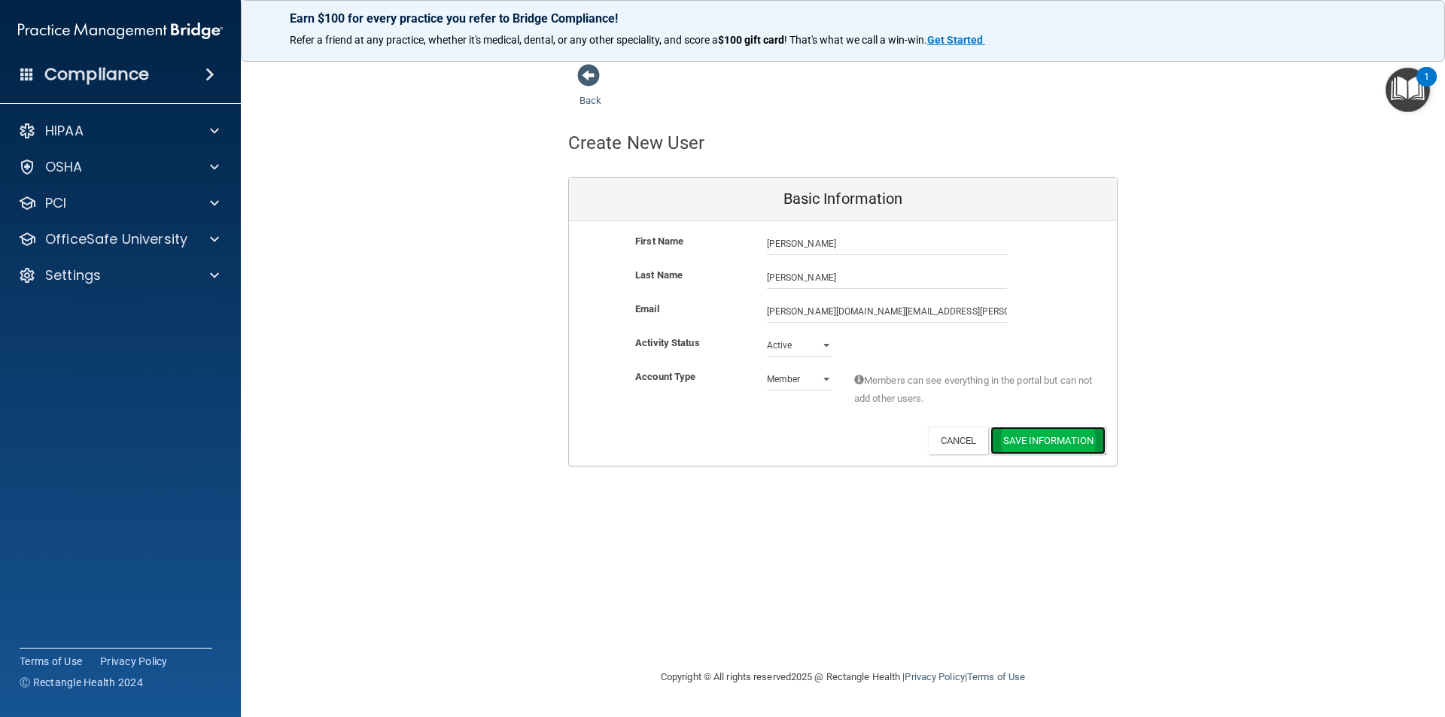
click at [1035, 446] on button "Save Information" at bounding box center [1048, 441] width 115 height 28
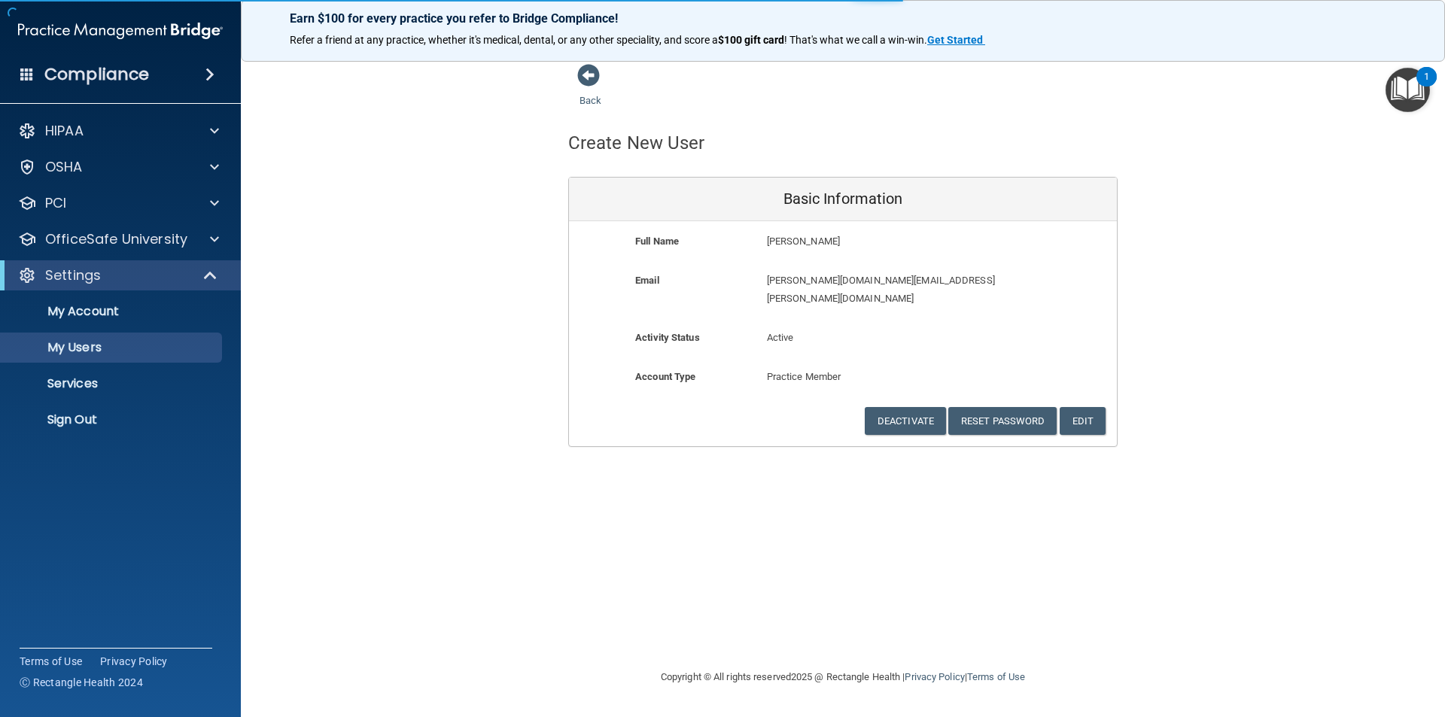
select select "20"
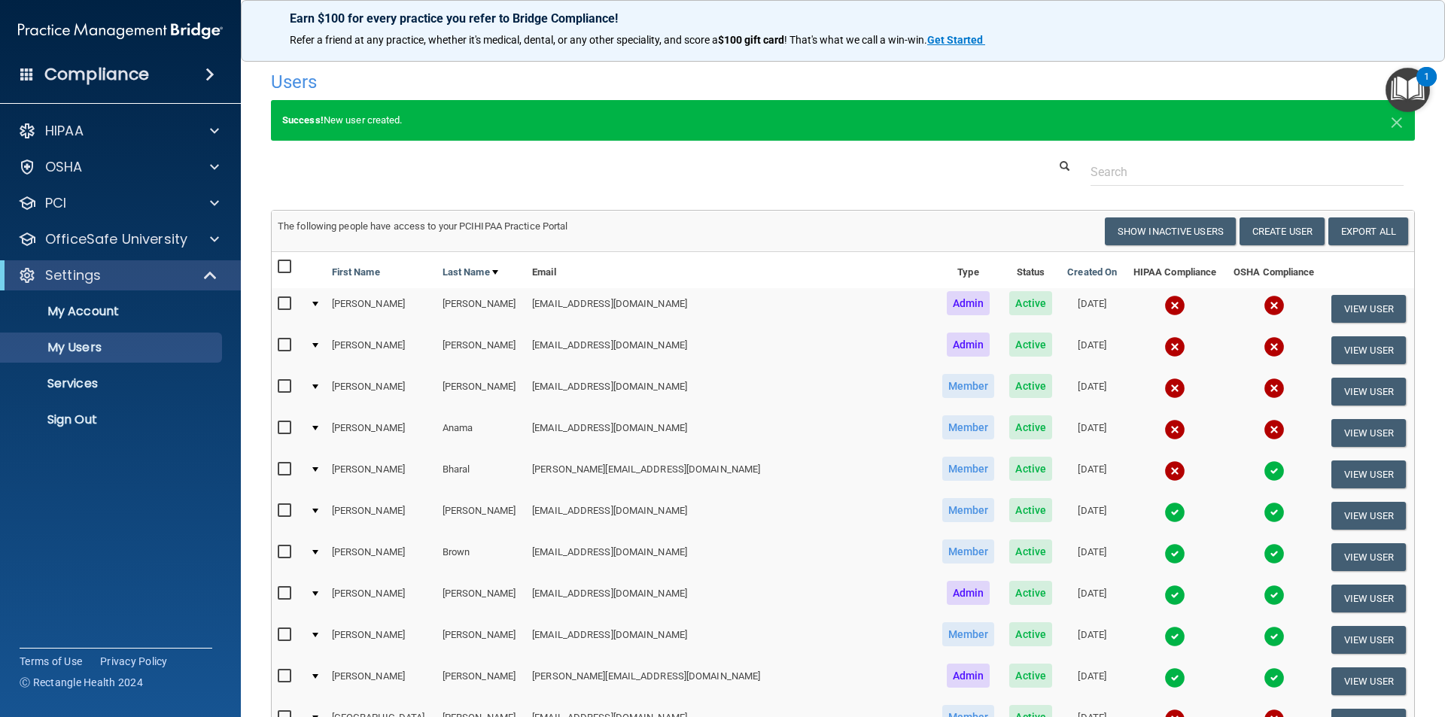
click at [288, 426] on input "checkbox" at bounding box center [286, 428] width 17 height 12
checkbox input "true"
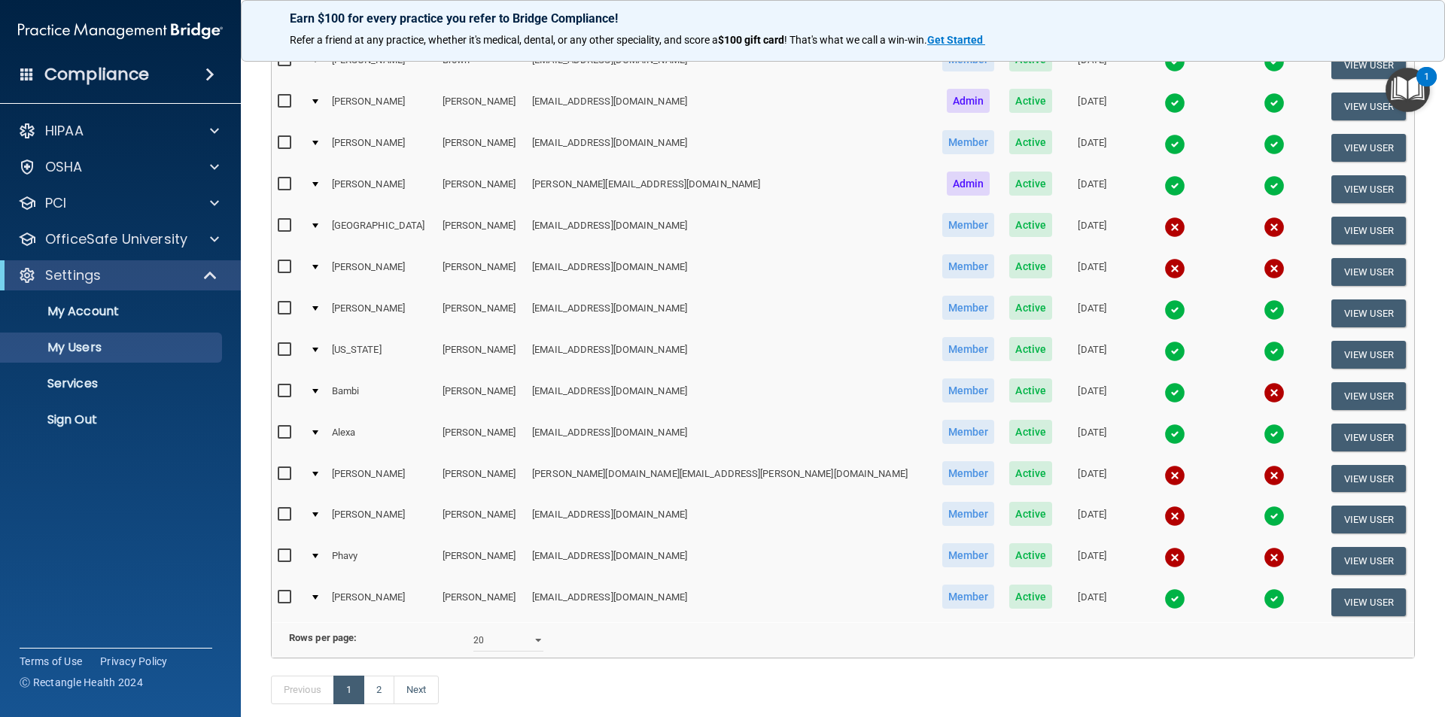
scroll to position [527, 0]
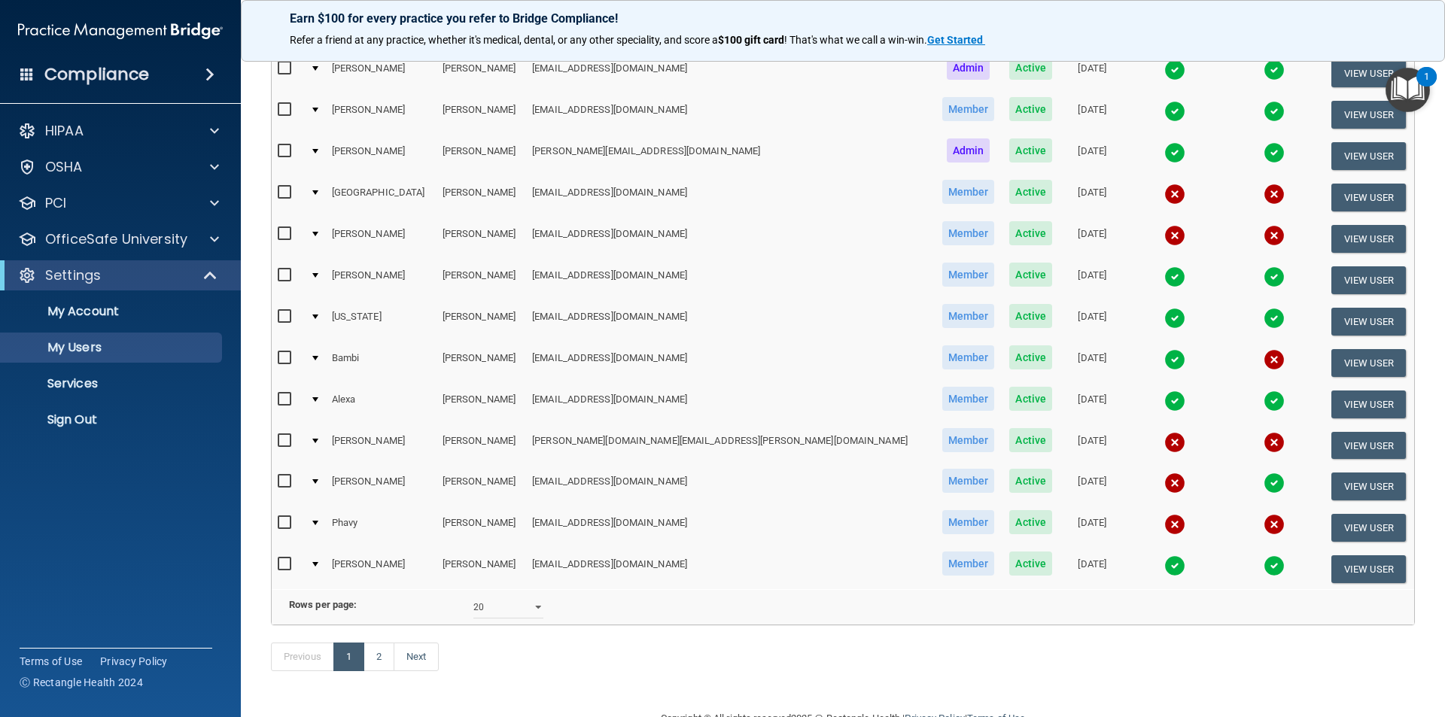
click at [283, 444] on input "checkbox" at bounding box center [286, 441] width 17 height 12
checkbox input "true"
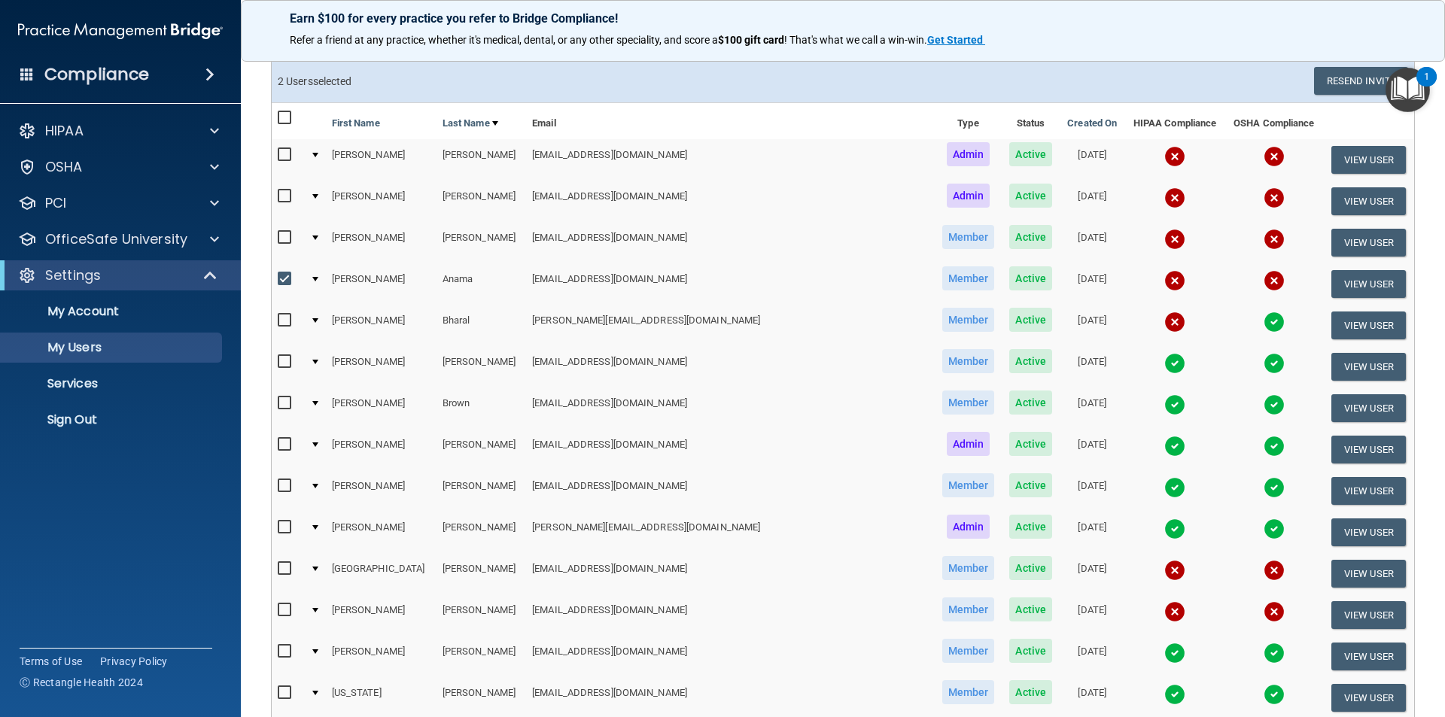
scroll to position [0, 0]
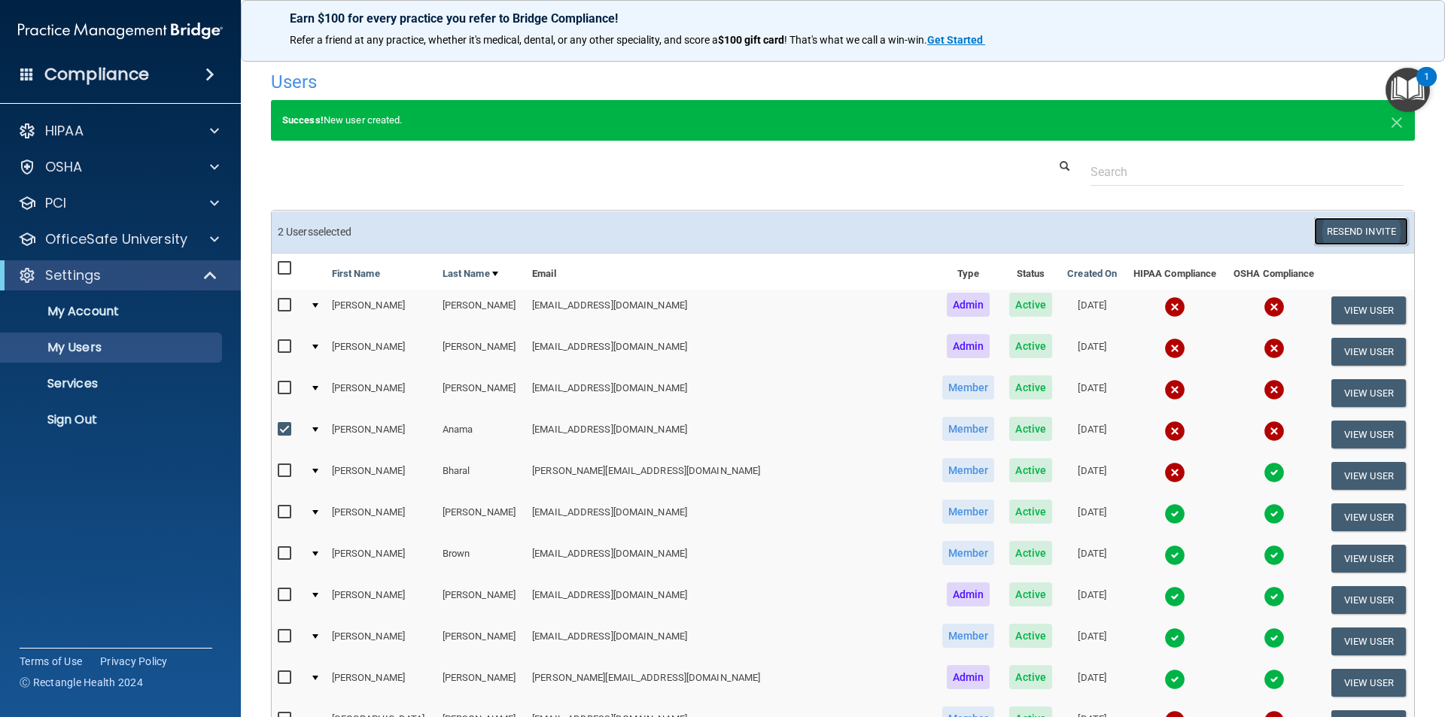
click at [1352, 233] on button "Resend Invite" at bounding box center [1361, 232] width 94 height 28
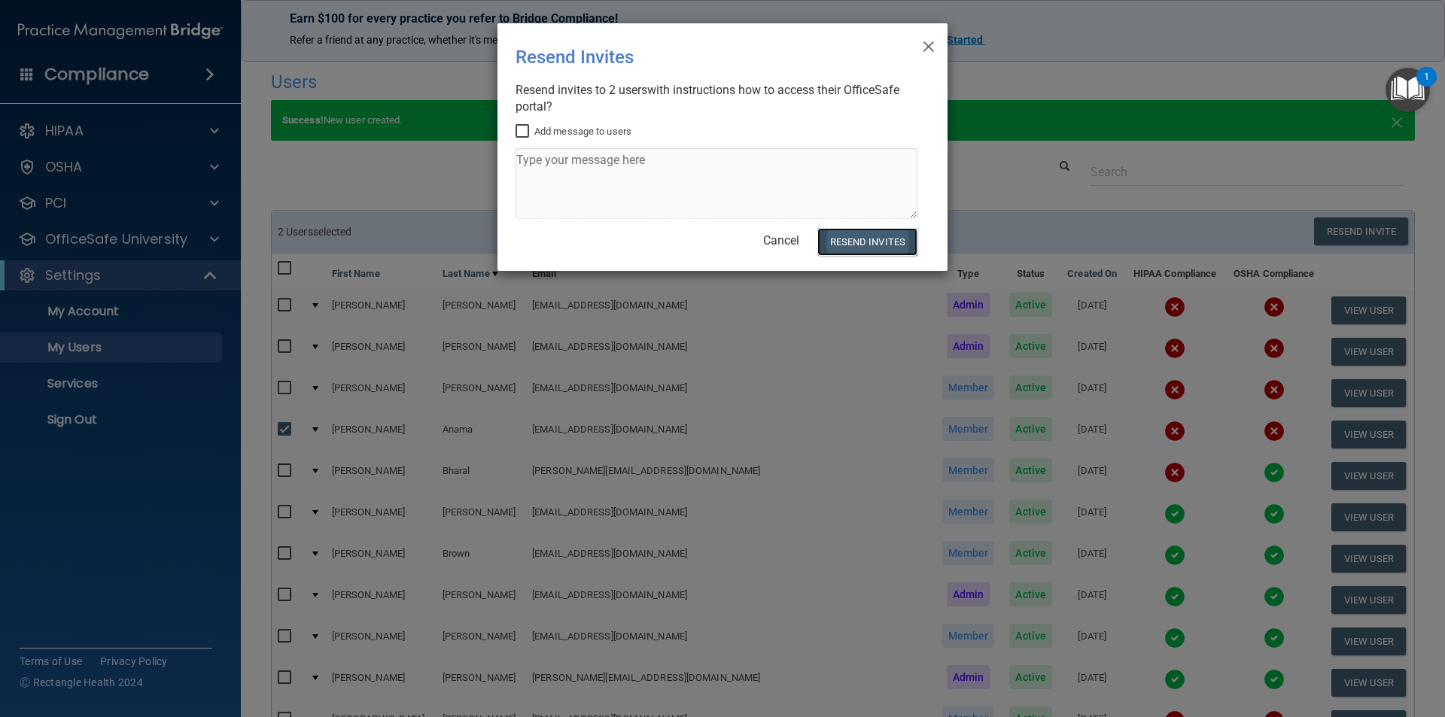
click at [862, 238] on button "Resend Invites" at bounding box center [868, 242] width 100 height 28
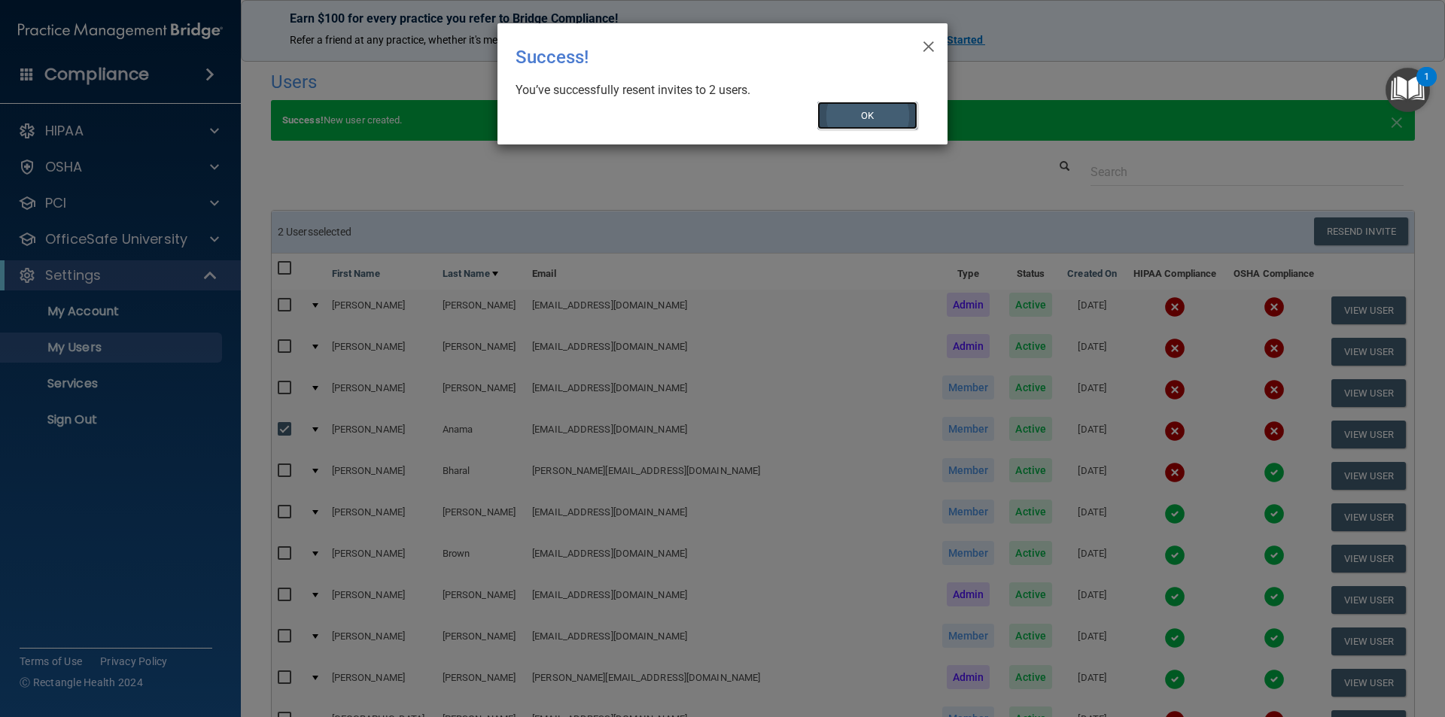
click at [872, 118] on button "OK" at bounding box center [868, 116] width 101 height 28
